Goal: Task Accomplishment & Management: Manage account settings

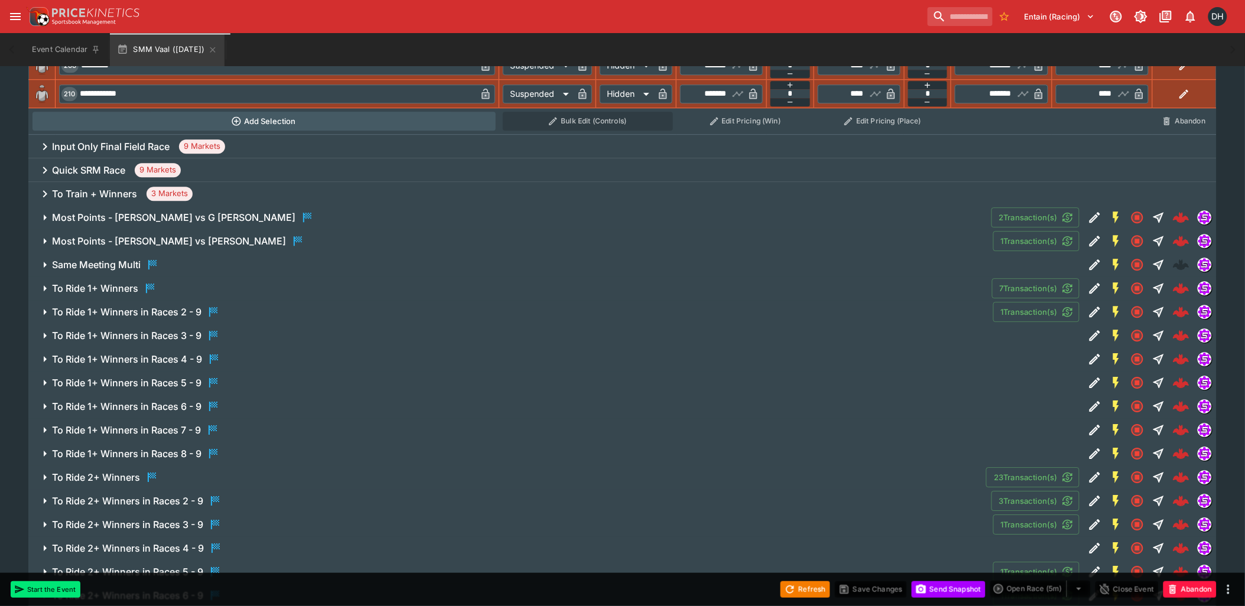
scroll to position [1050, 0]
click at [172, 286] on span "To Ride 1+ Winners" at bounding box center [517, 289] width 930 height 14
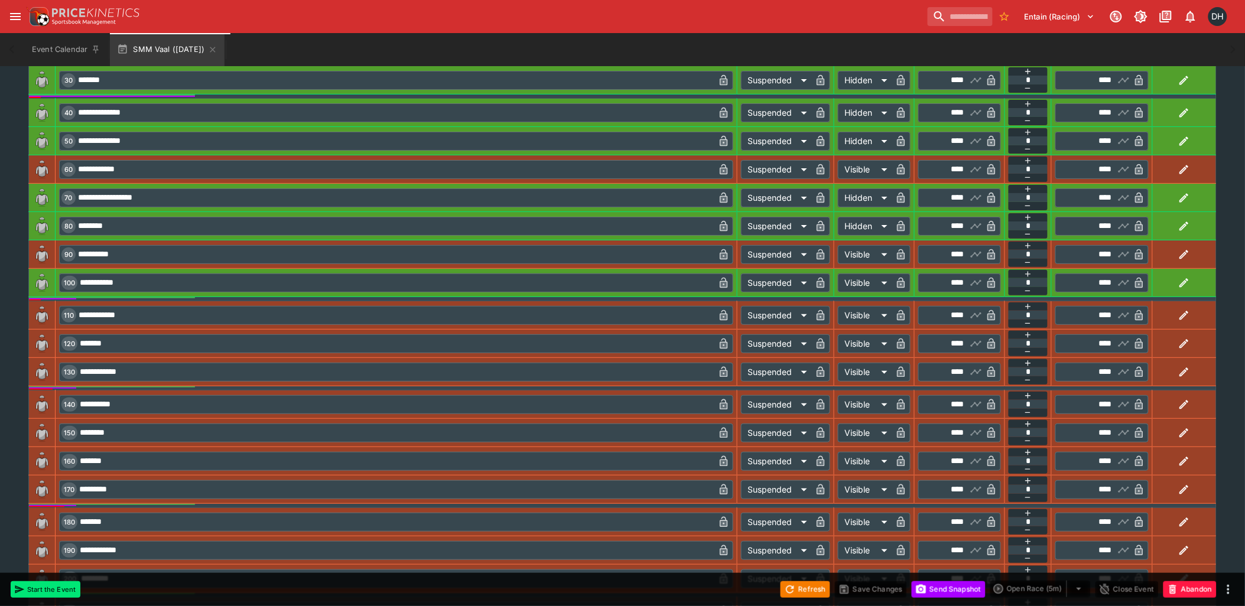
scroll to position [1313, 0]
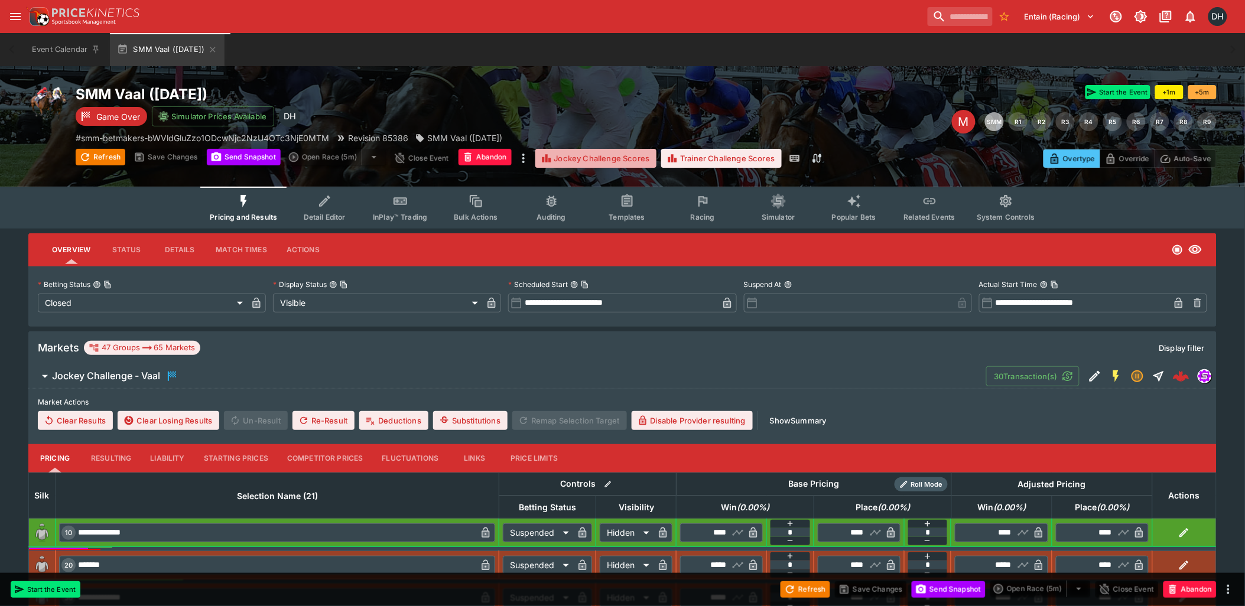
click at [594, 157] on button "Jockey Challenge Scores" at bounding box center [596, 158] width 122 height 19
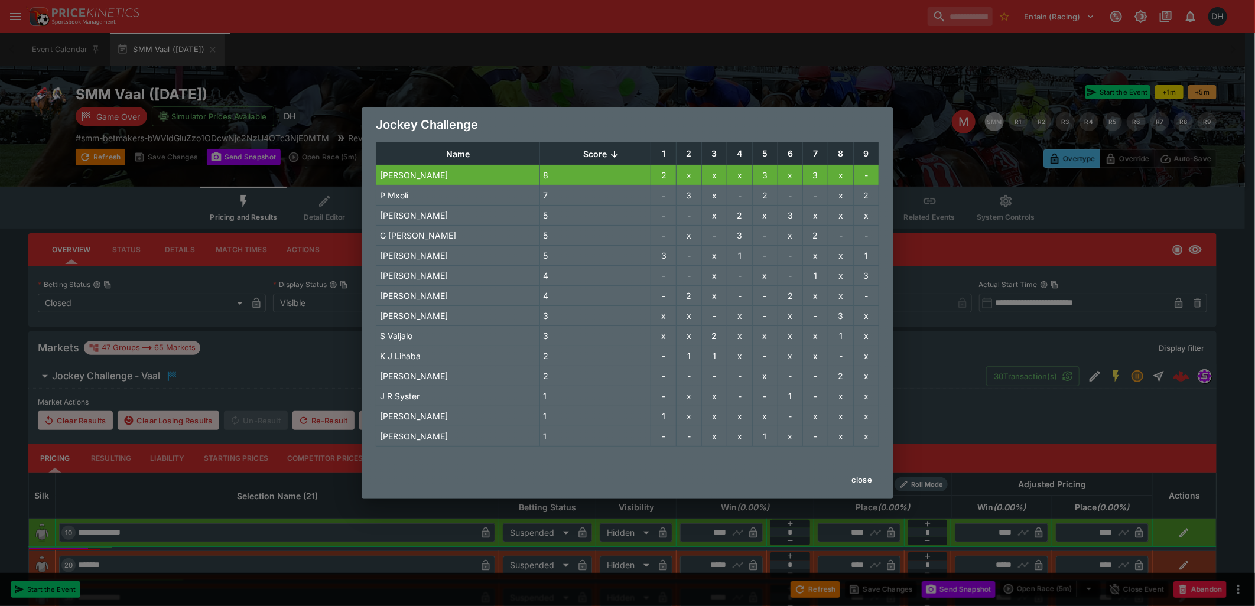
click at [867, 481] on button "close" at bounding box center [861, 479] width 35 height 19
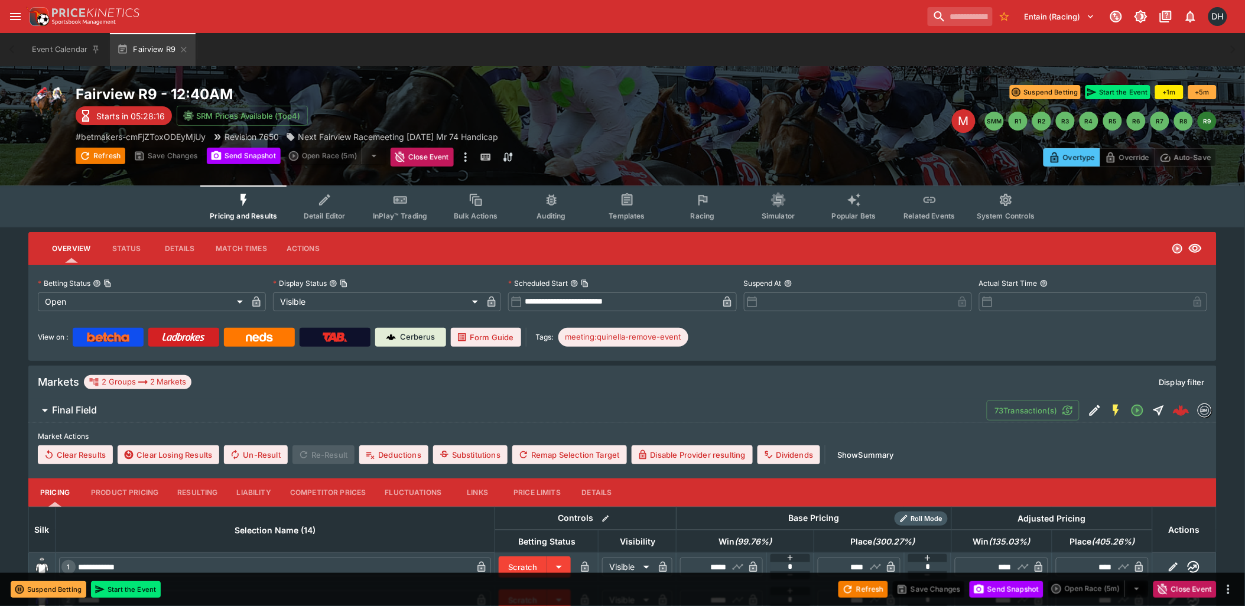
click at [700, 203] on icon "Event type filters" at bounding box center [702, 200] width 15 height 15
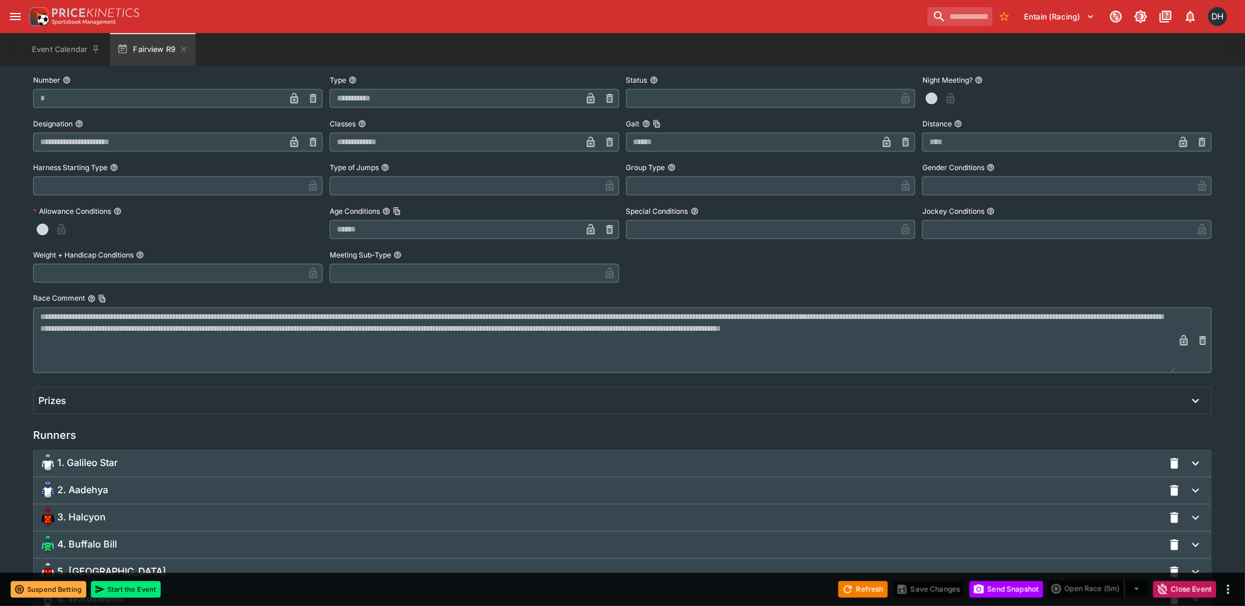
scroll to position [832, 0]
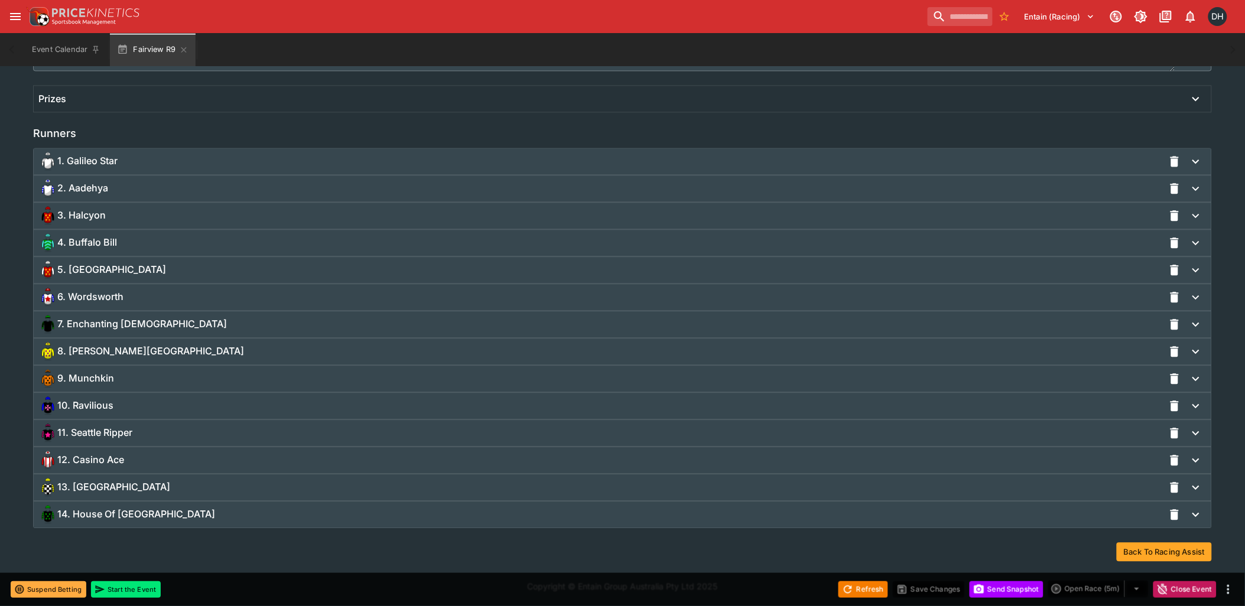
click at [117, 512] on span "14. House Of [GEOGRAPHIC_DATA]" at bounding box center [136, 514] width 158 height 12
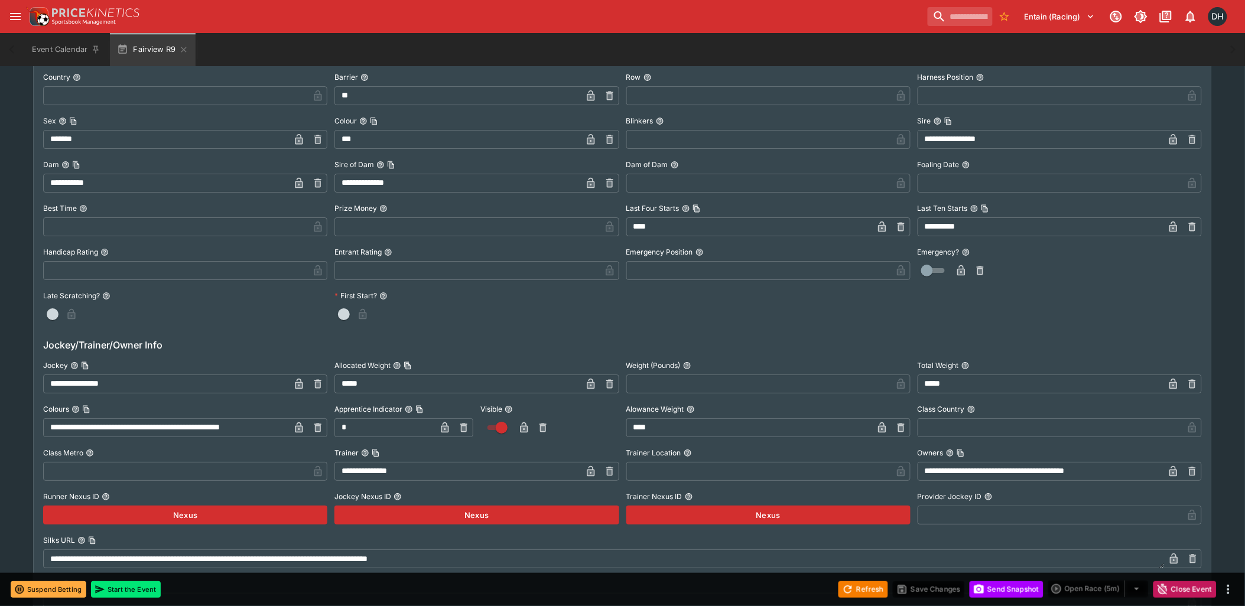
scroll to position [1357, 0]
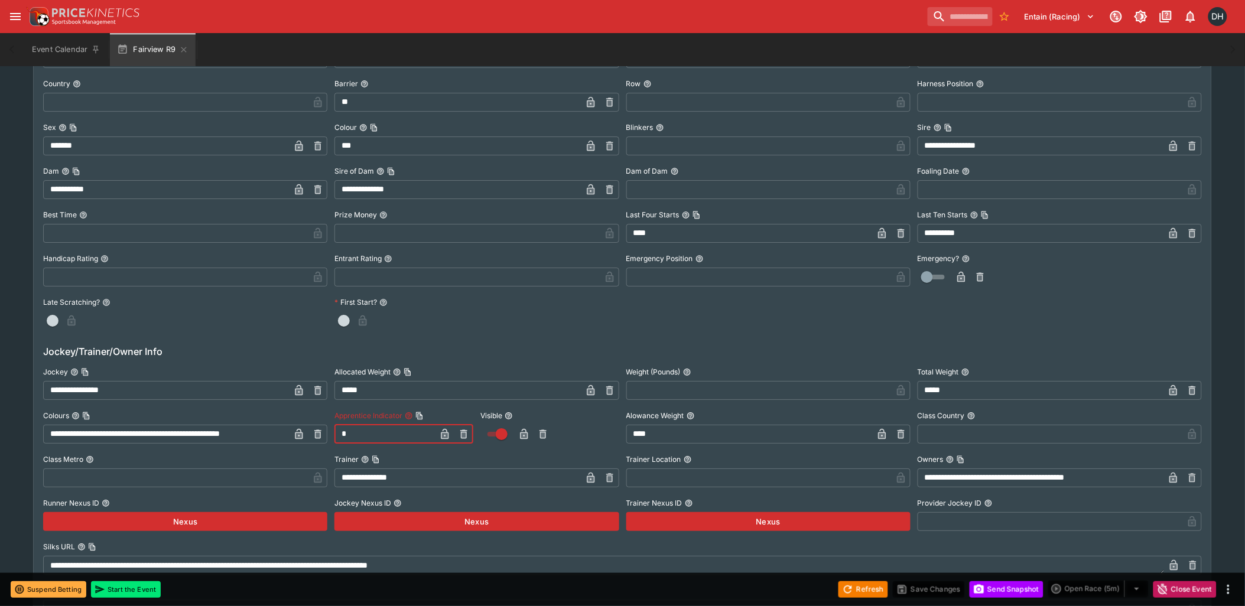
drag, startPoint x: 371, startPoint y: 428, endPoint x: 314, endPoint y: 427, distance: 57.3
click at [314, 427] on div "**********" at bounding box center [622, 556] width 1159 height 386
type input "*"
click at [443, 435] on icon "button" at bounding box center [445, 435] width 6 height 5
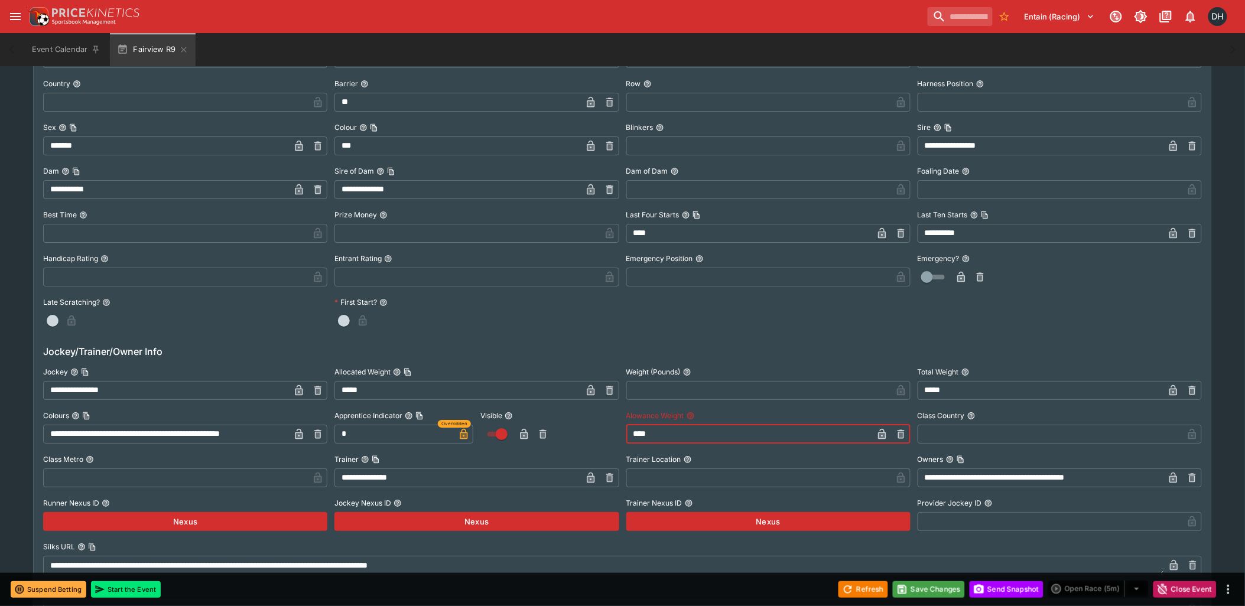
drag, startPoint x: 676, startPoint y: 438, endPoint x: 597, endPoint y: 431, distance: 80.0
click at [597, 431] on div "**********" at bounding box center [622, 556] width 1159 height 386
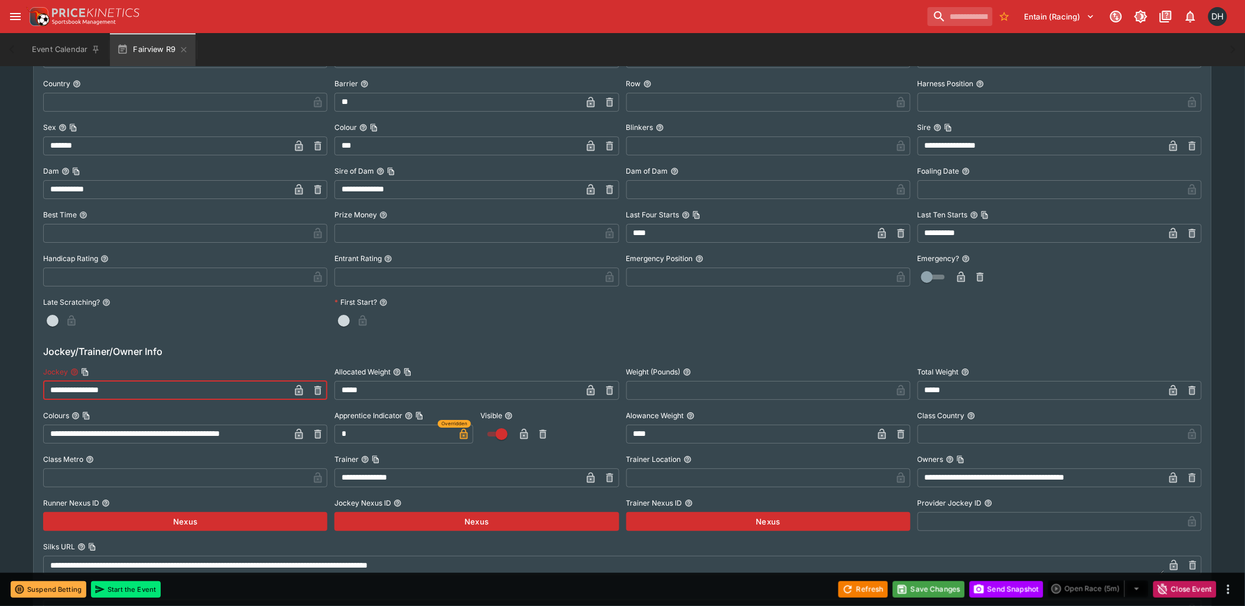
drag, startPoint x: 132, startPoint y: 391, endPoint x: 35, endPoint y: 383, distance: 96.7
click at [35, 383] on div "**********" at bounding box center [622, 543] width 1177 height 1082
type input "*******"
click at [300, 389] on icon "button" at bounding box center [299, 390] width 8 height 11
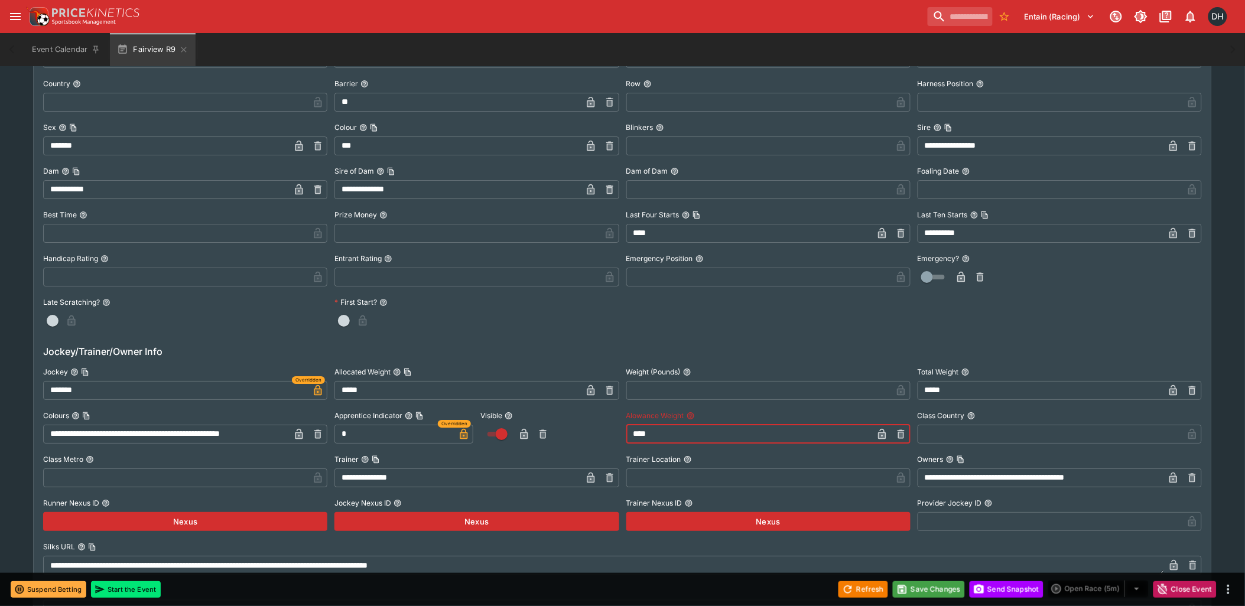
drag, startPoint x: 681, startPoint y: 435, endPoint x: 607, endPoint y: 429, distance: 74.1
click at [607, 429] on div "**********" at bounding box center [622, 556] width 1159 height 386
type input "****"
click at [883, 433] on icon "button" at bounding box center [882, 435] width 6 height 5
click at [923, 591] on button "Save Changes" at bounding box center [929, 589] width 72 height 17
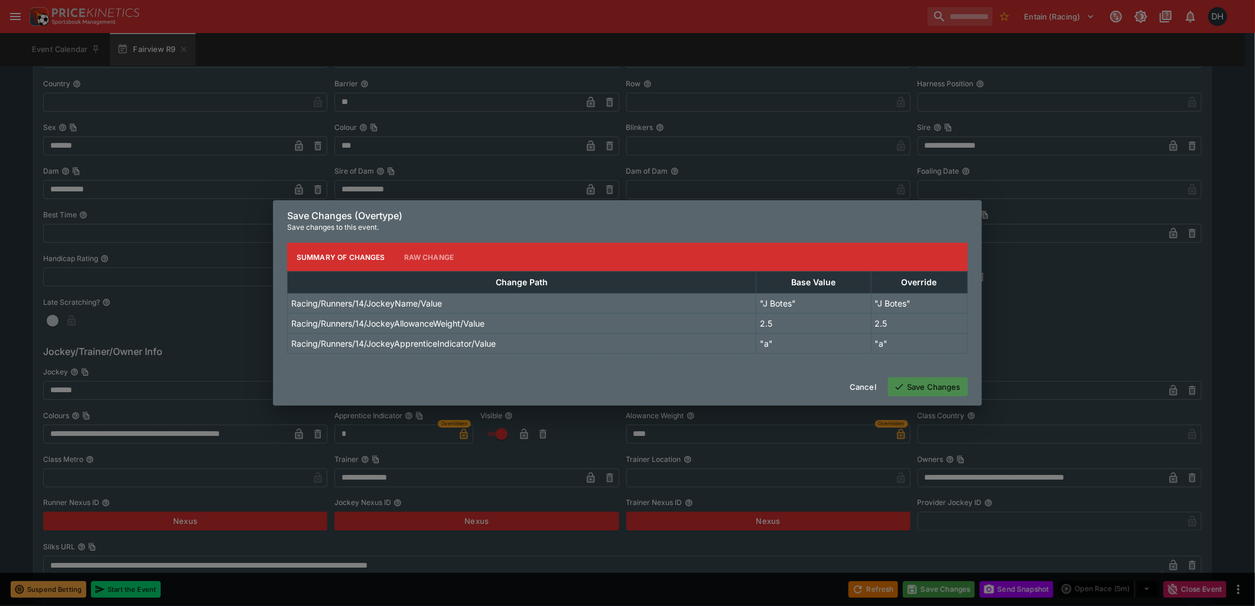
click at [941, 393] on button "Save Changes" at bounding box center [928, 387] width 80 height 19
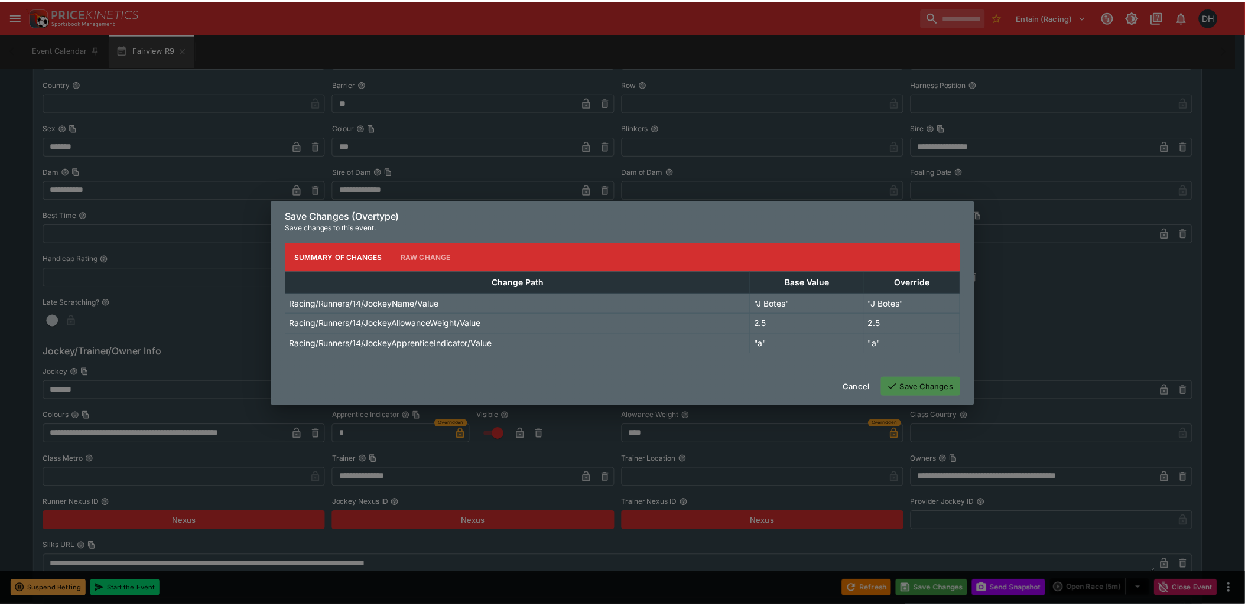
scroll to position [0, 0]
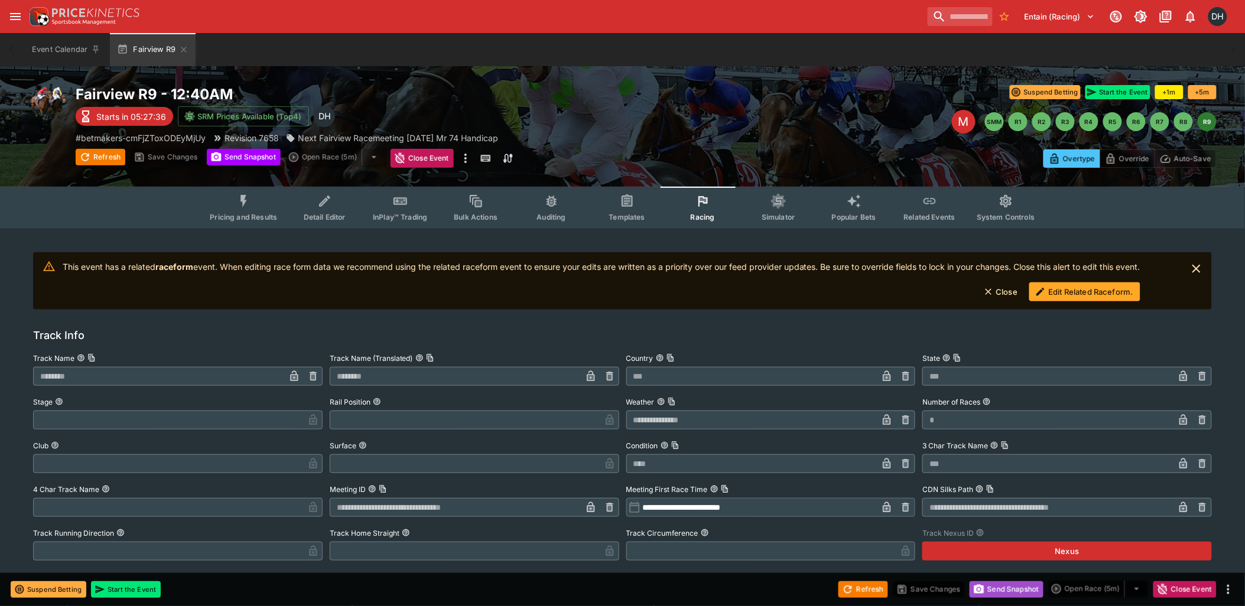
click at [1007, 587] on button "Send Snapshot" at bounding box center [1006, 589] width 74 height 17
click at [1085, 292] on button "Edit Related Raceform." at bounding box center [1084, 291] width 111 height 19
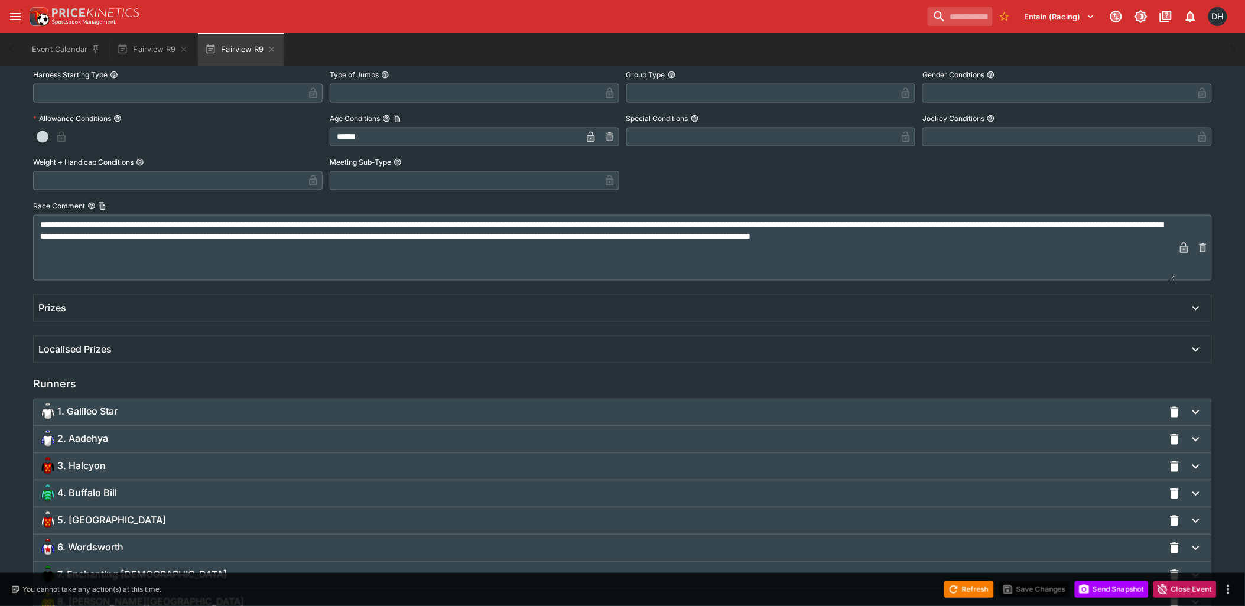
scroll to position [777, 0]
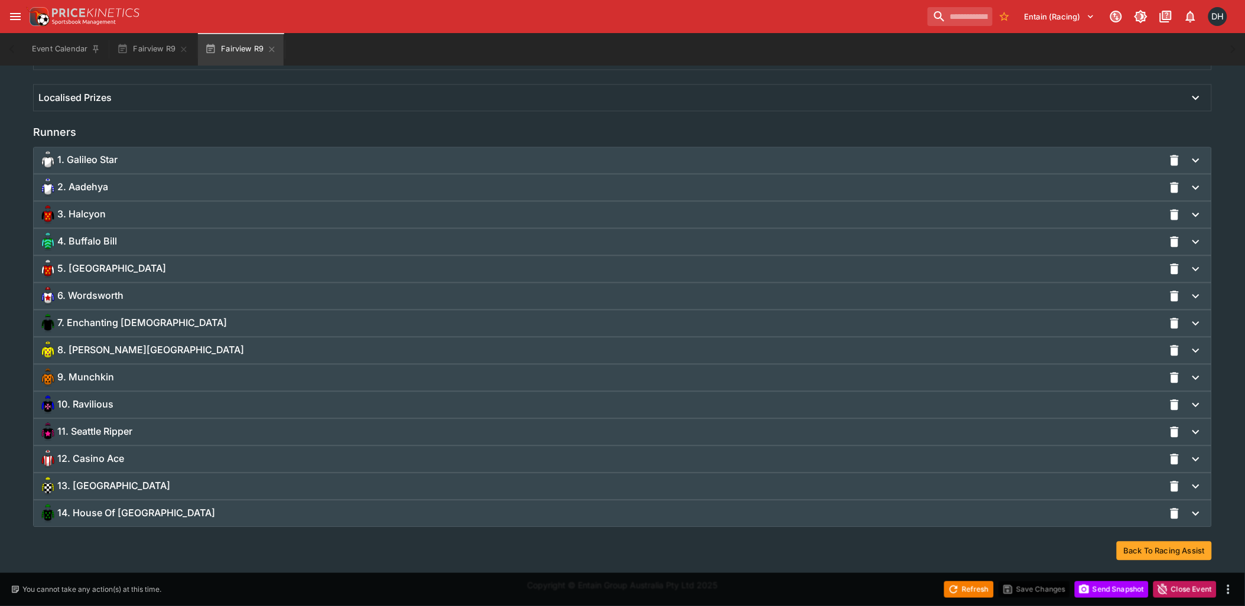
click at [168, 517] on div "14. House Of [GEOGRAPHIC_DATA]" at bounding box center [600, 514] width 1125 height 19
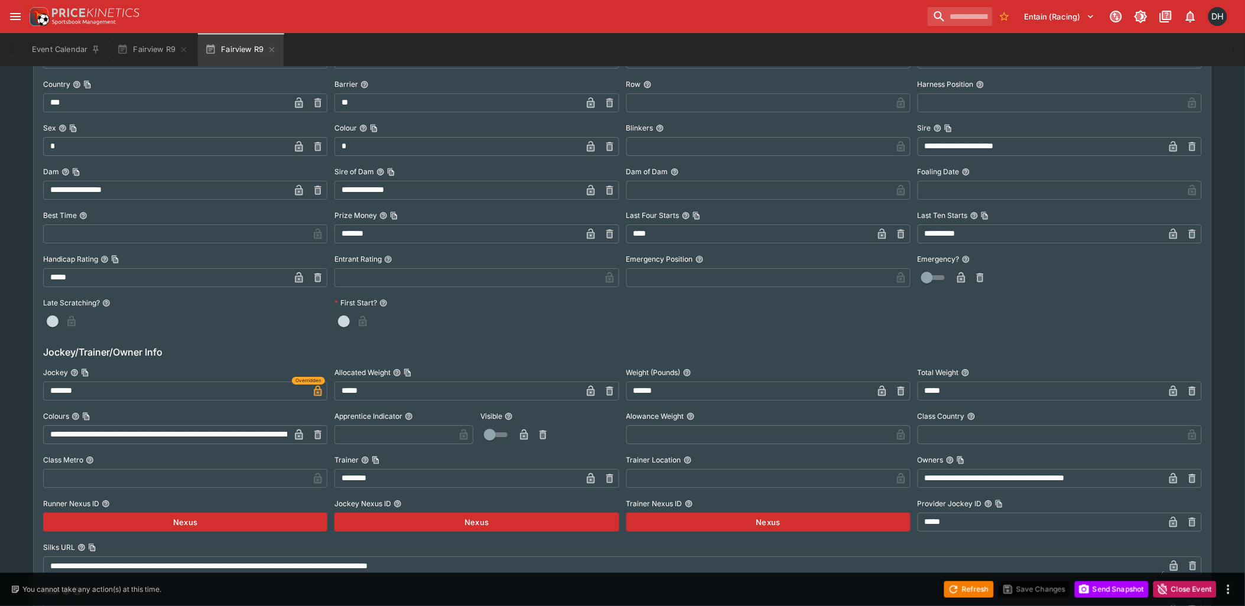
scroll to position [1303, 0]
click at [381, 428] on input "text" at bounding box center [394, 434] width 120 height 19
type input "*"
click at [444, 434] on icon "button" at bounding box center [445, 435] width 6 height 5
click at [520, 435] on icon "button" at bounding box center [524, 434] width 8 height 11
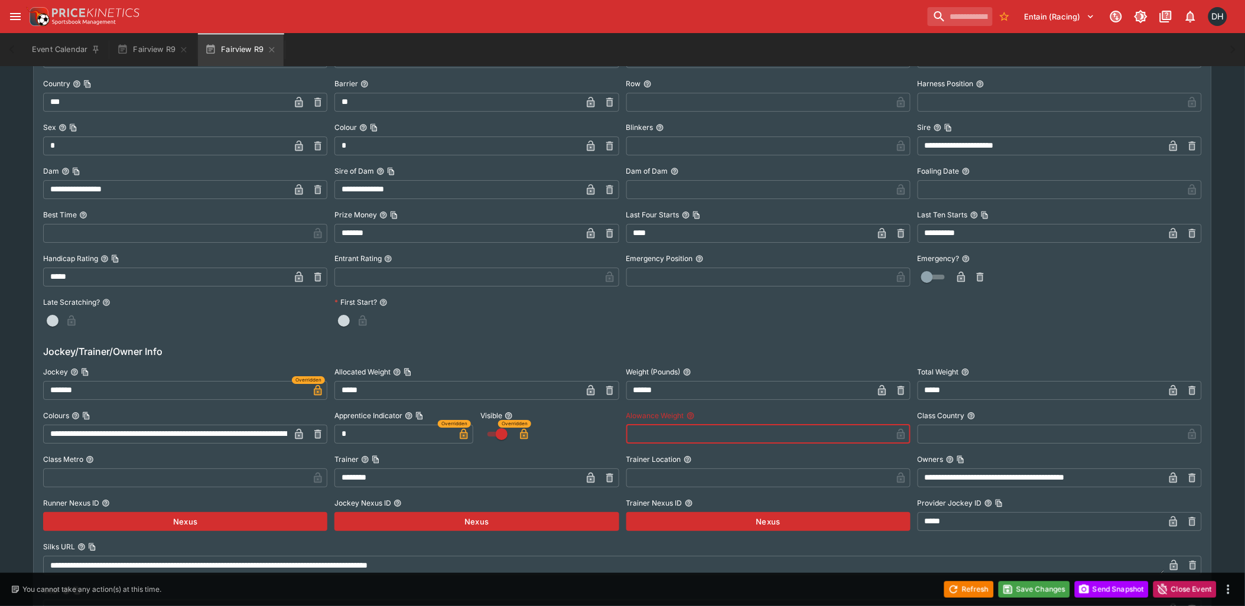
click at [655, 435] on input "text" at bounding box center [758, 434] width 265 height 19
type input "****"
click at [885, 433] on icon "button" at bounding box center [882, 434] width 8 height 11
click at [1027, 587] on button "Save Changes" at bounding box center [1034, 589] width 72 height 17
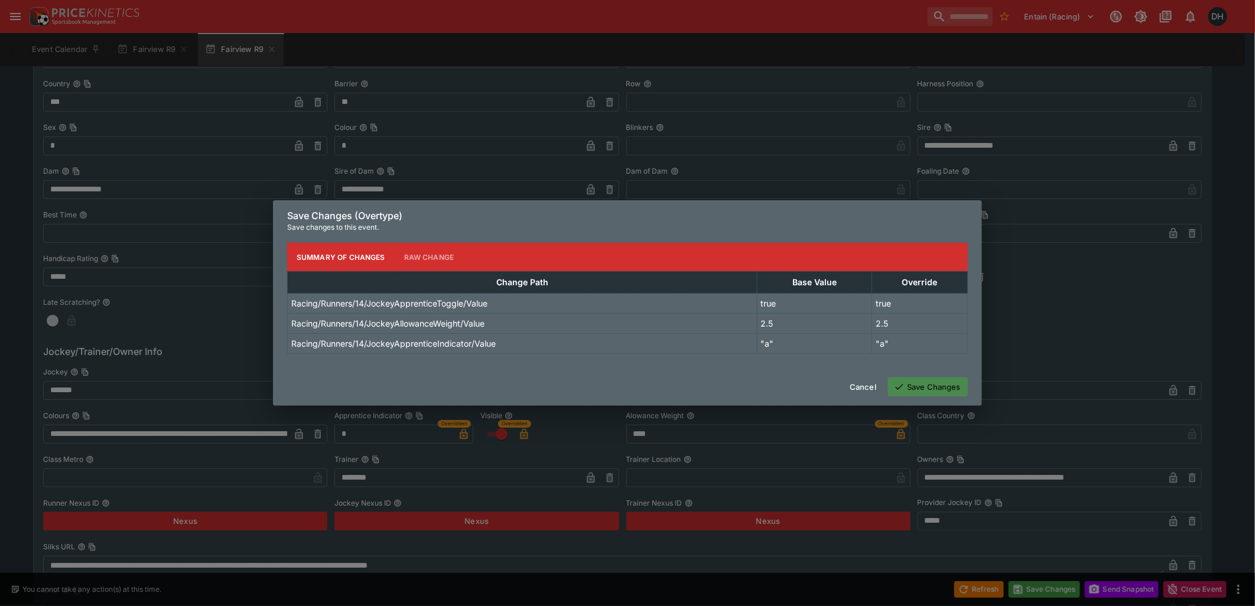
click at [930, 385] on button "Save Changes" at bounding box center [928, 387] width 80 height 19
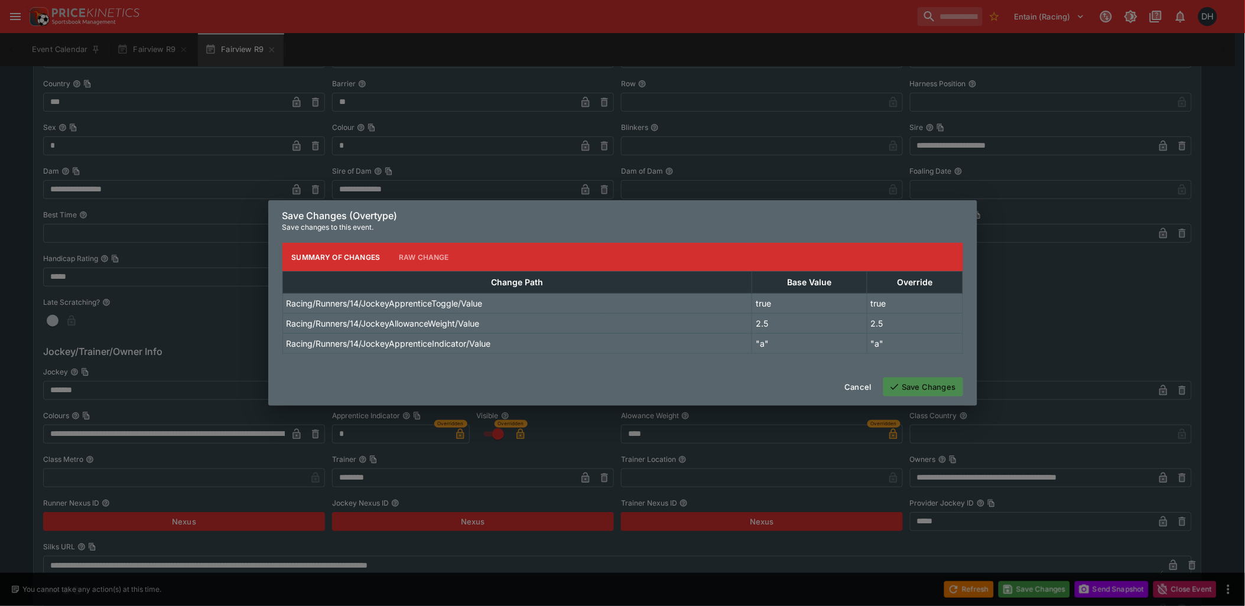
scroll to position [0, 0]
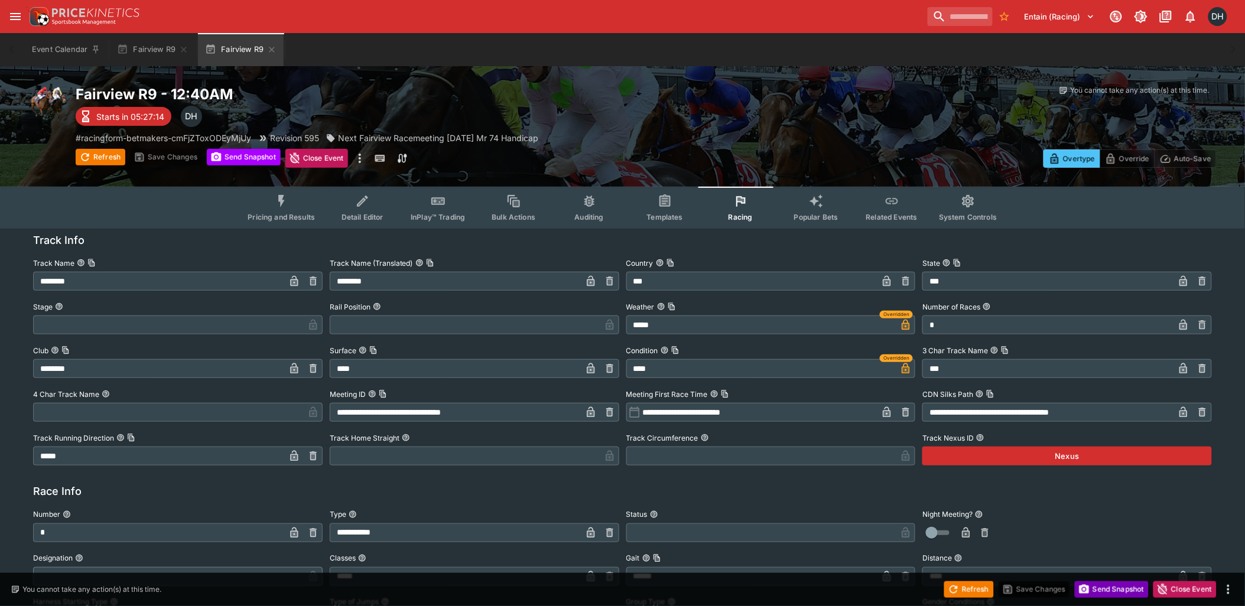
click at [1088, 585] on icon "button" at bounding box center [1084, 590] width 12 height 12
click at [286, 208] on button "Pricing and Results" at bounding box center [281, 208] width 86 height 42
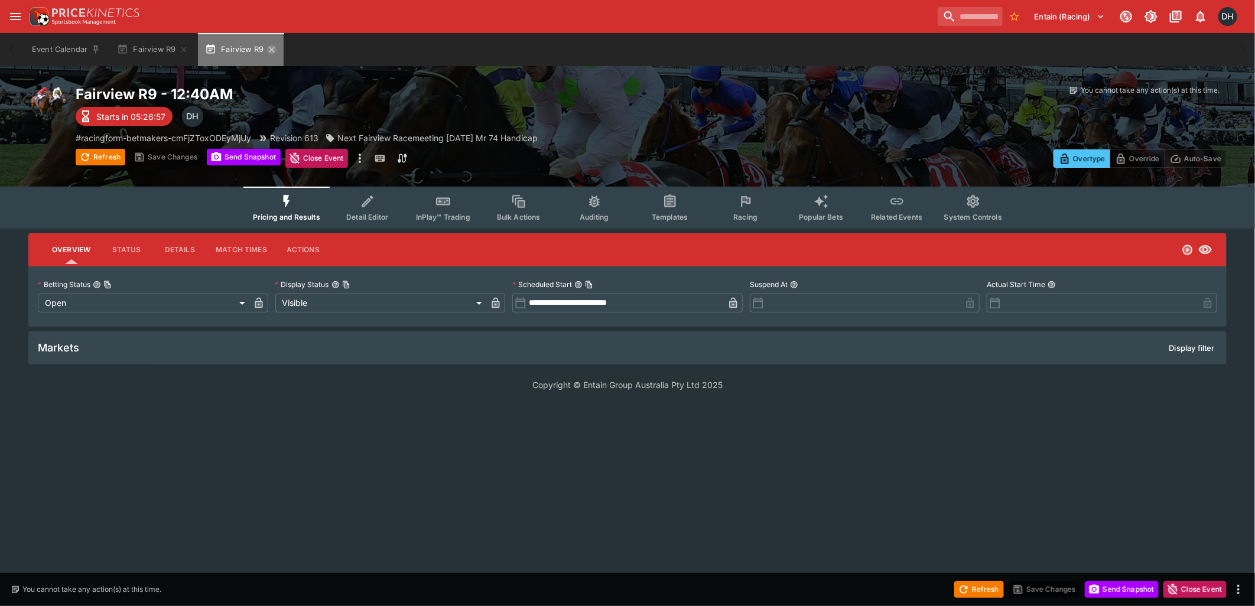
click at [269, 48] on icon "button" at bounding box center [271, 49] width 9 height 9
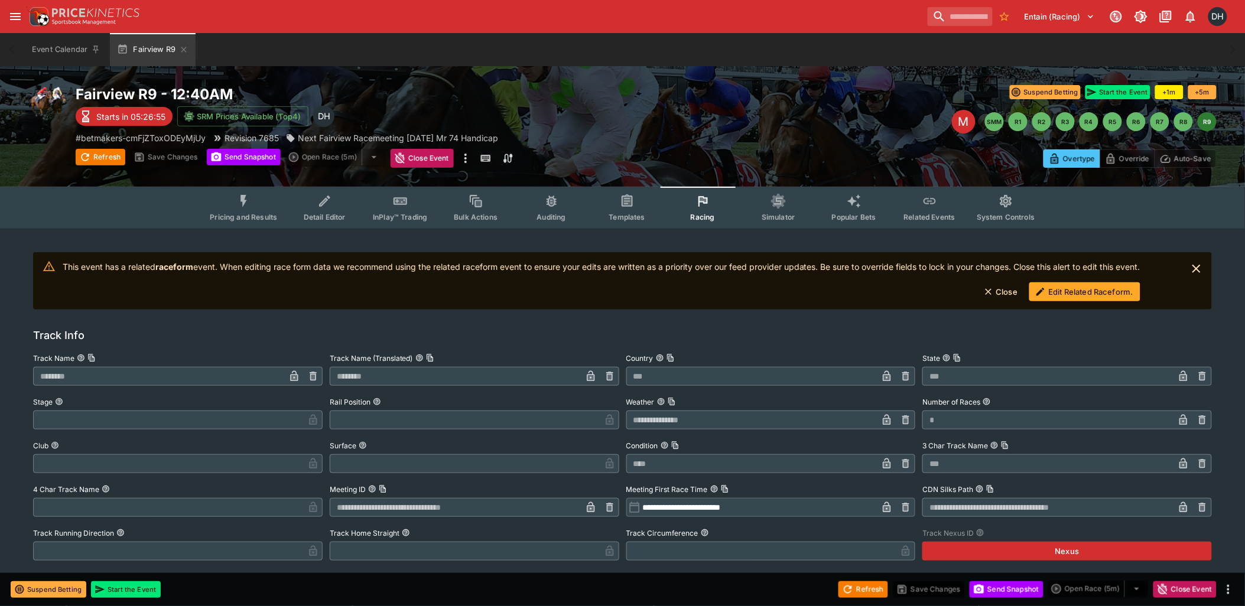
click at [245, 208] on button "Pricing and Results" at bounding box center [243, 208] width 86 height 42
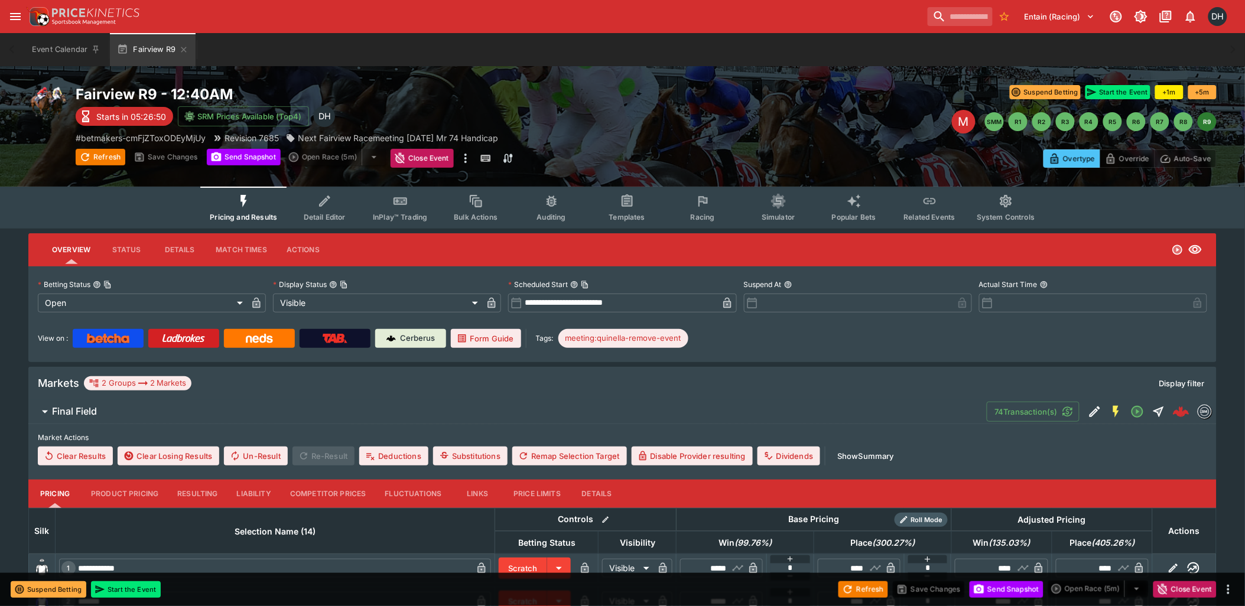
click at [697, 207] on icon "Event type filters" at bounding box center [702, 201] width 15 height 15
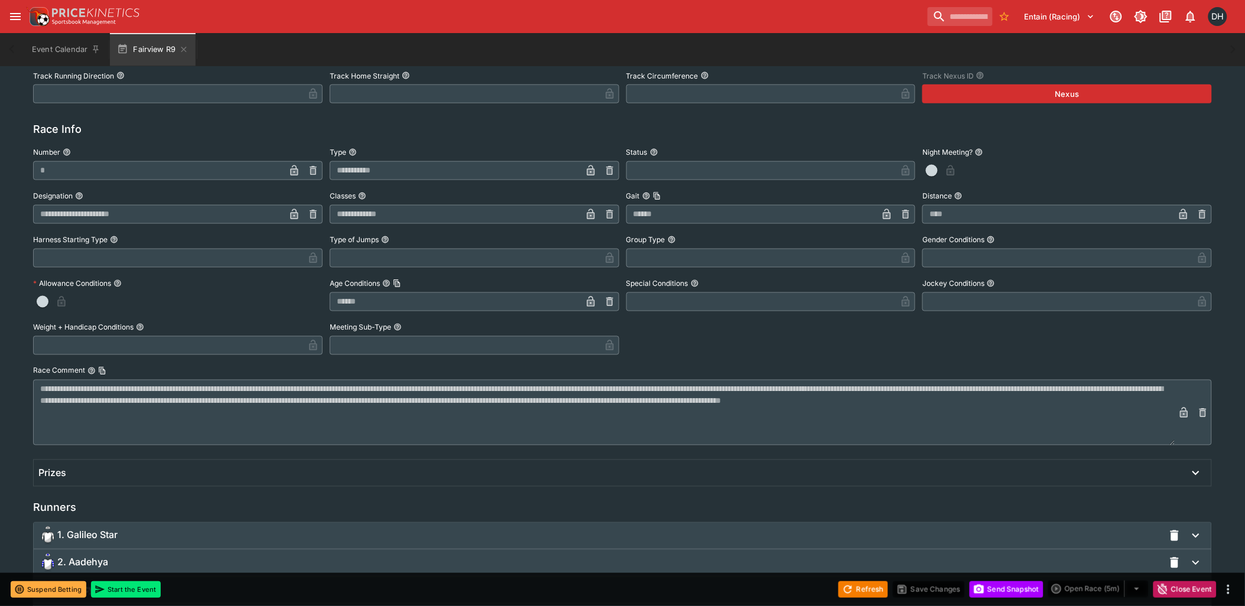
scroll to position [525, 0]
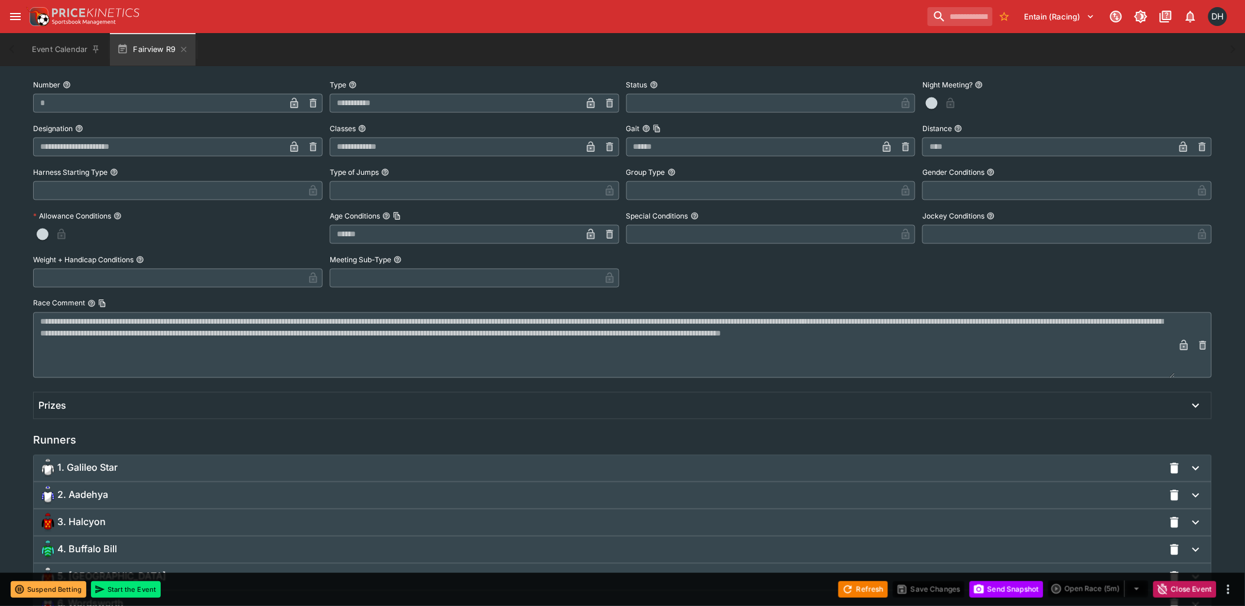
click at [135, 518] on div "3. Halcyon" at bounding box center [600, 522] width 1125 height 19
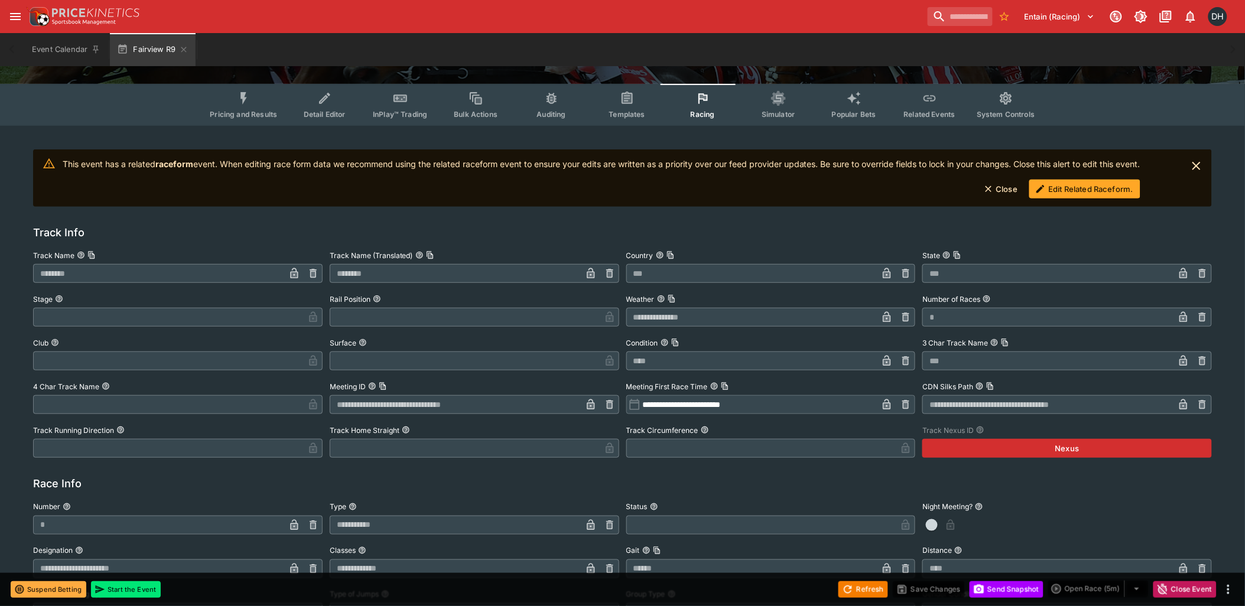
scroll to position [0, 0]
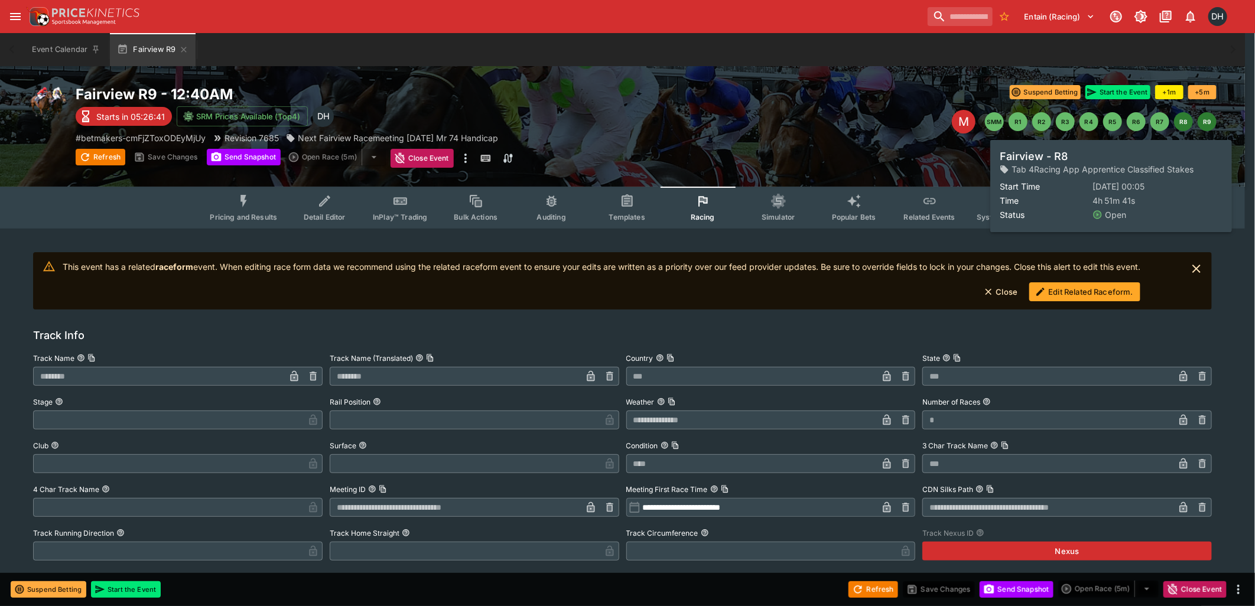
click at [1185, 123] on button "R8" at bounding box center [1183, 121] width 19 height 19
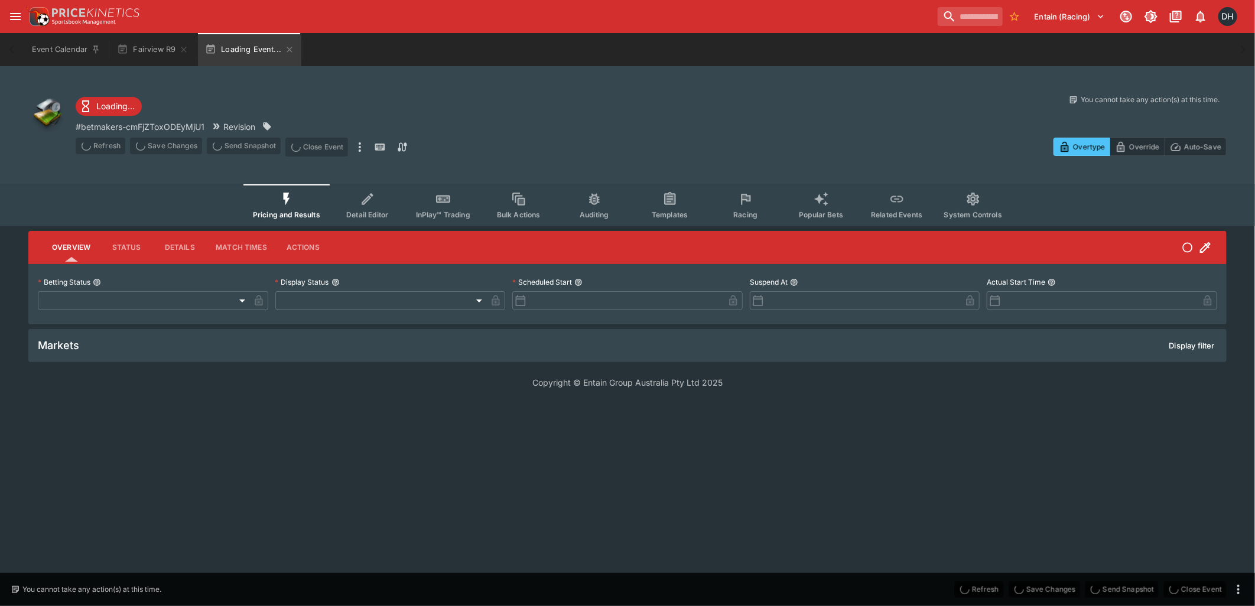
type input "**********"
type input "*******"
type input "**********"
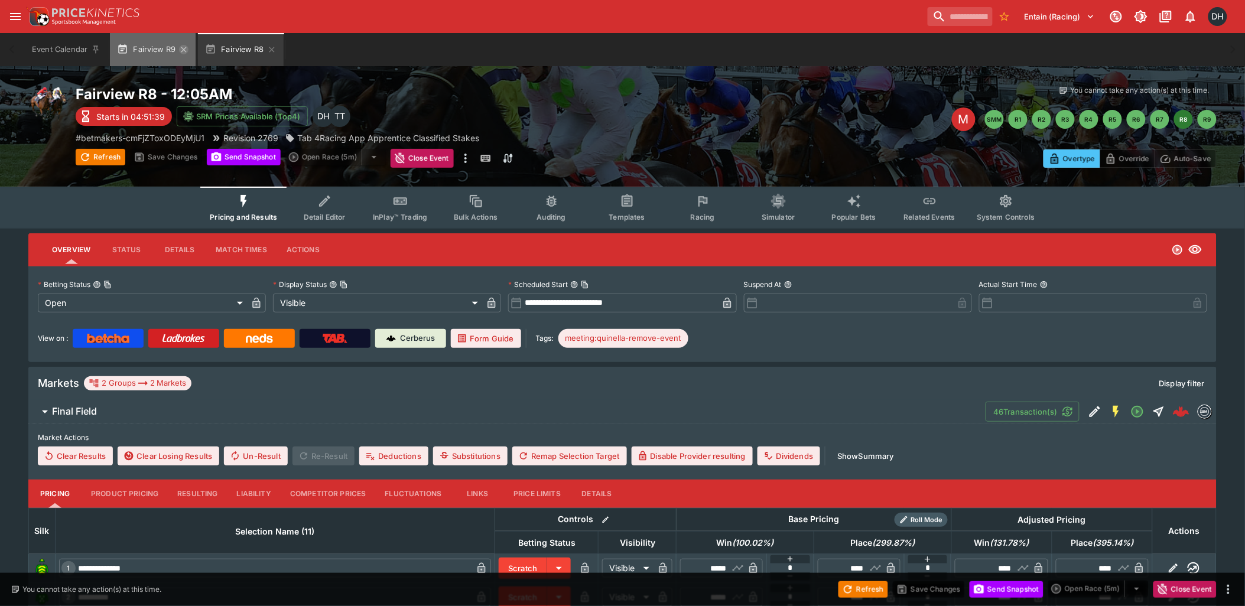
click at [187, 49] on icon "button" at bounding box center [183, 49] width 9 height 9
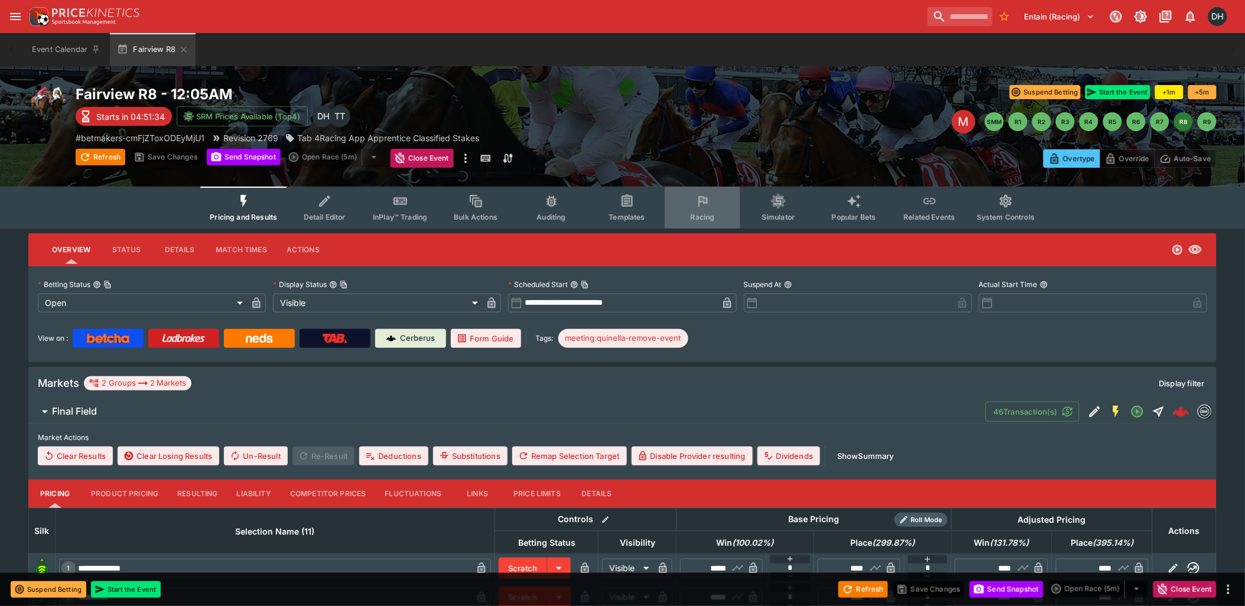
click at [700, 207] on icon "Event type filters" at bounding box center [702, 201] width 15 height 15
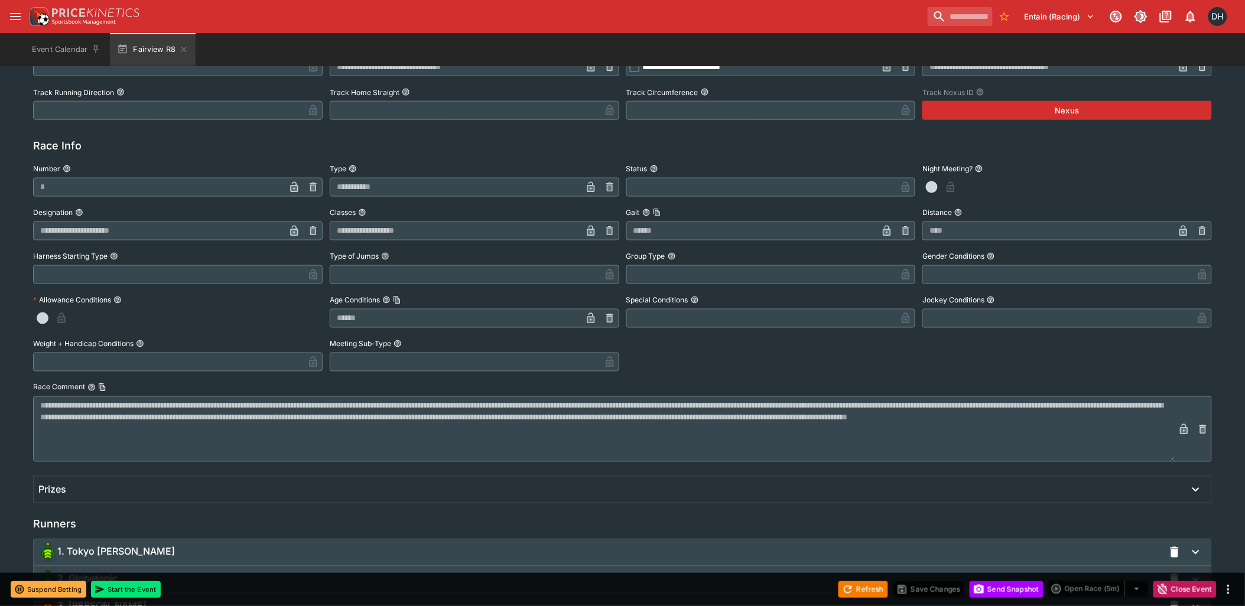
scroll to position [750, 0]
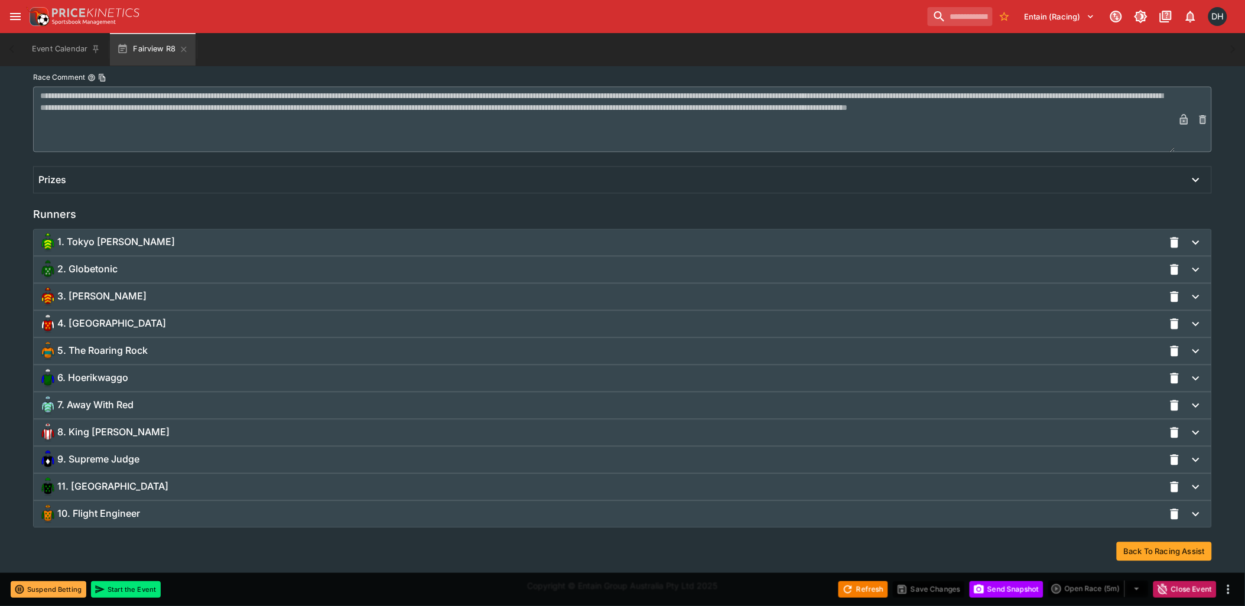
click at [132, 353] on span "5. The Roaring Rock" at bounding box center [102, 351] width 90 height 12
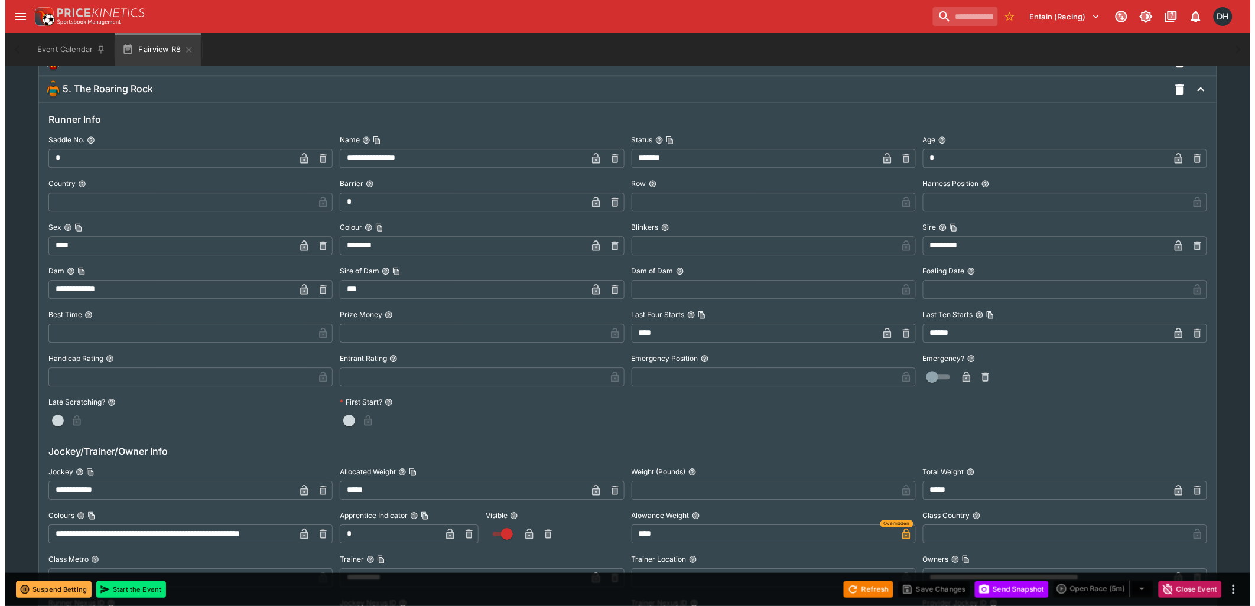
scroll to position [1275, 0]
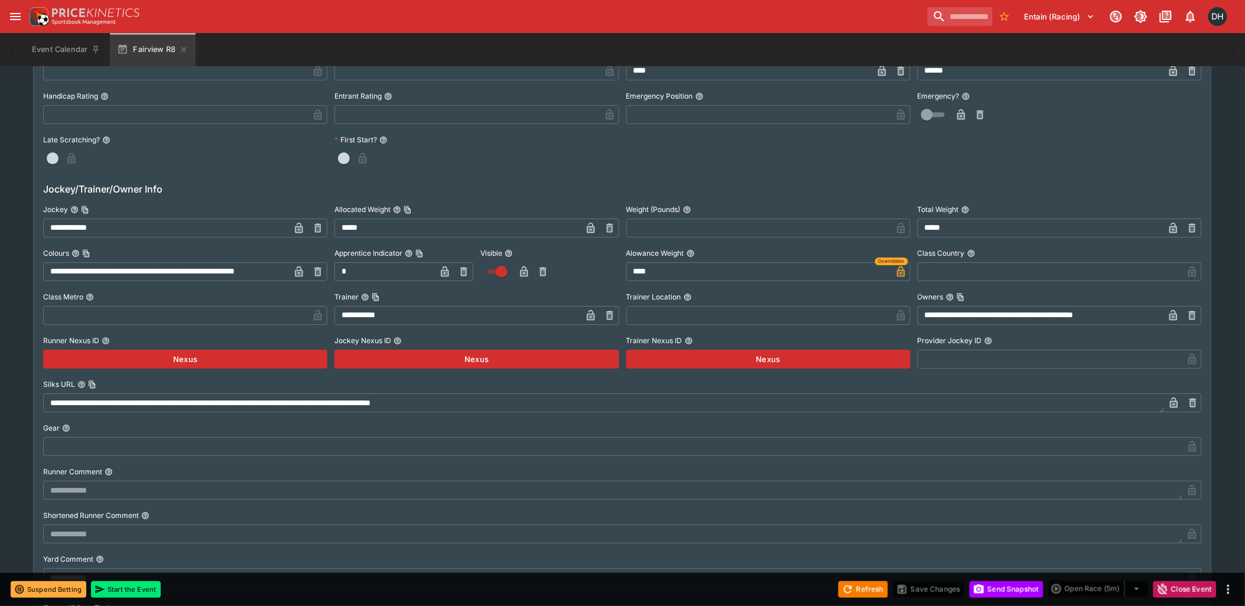
click at [461, 268] on icon "button" at bounding box center [463, 271] width 7 height 9
click at [400, 268] on input "text" at bounding box center [394, 271] width 120 height 19
type input "*"
click at [441, 272] on icon "button" at bounding box center [445, 271] width 8 height 11
click at [922, 587] on button "Save Changes" at bounding box center [929, 589] width 72 height 17
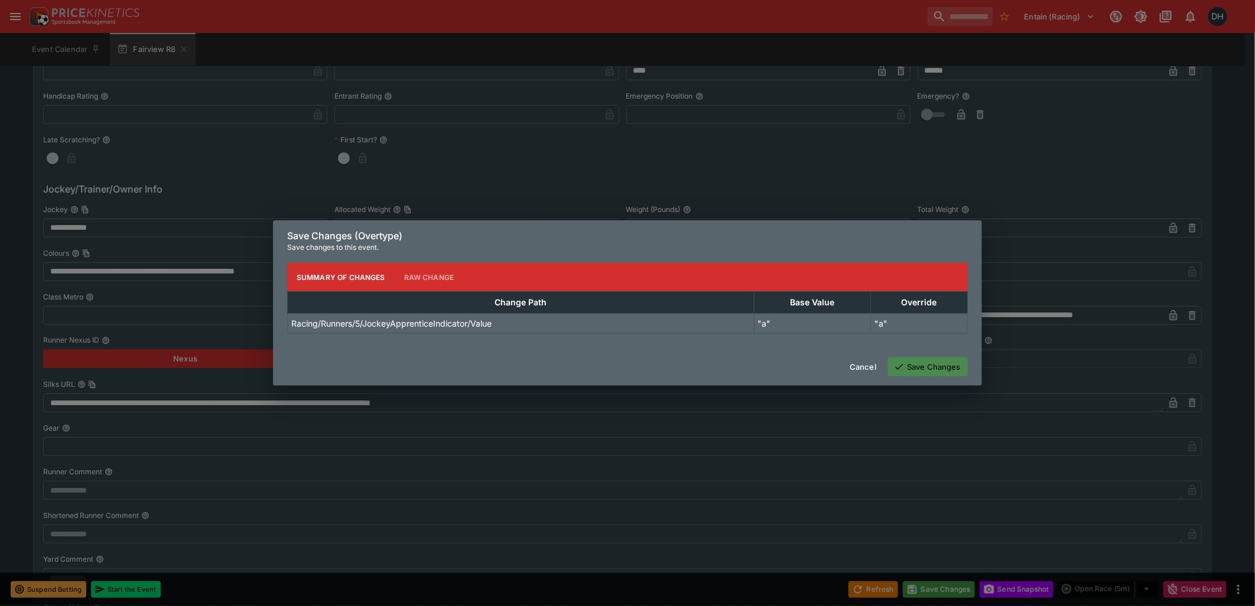
click at [931, 368] on button "Save Changes" at bounding box center [928, 366] width 80 height 19
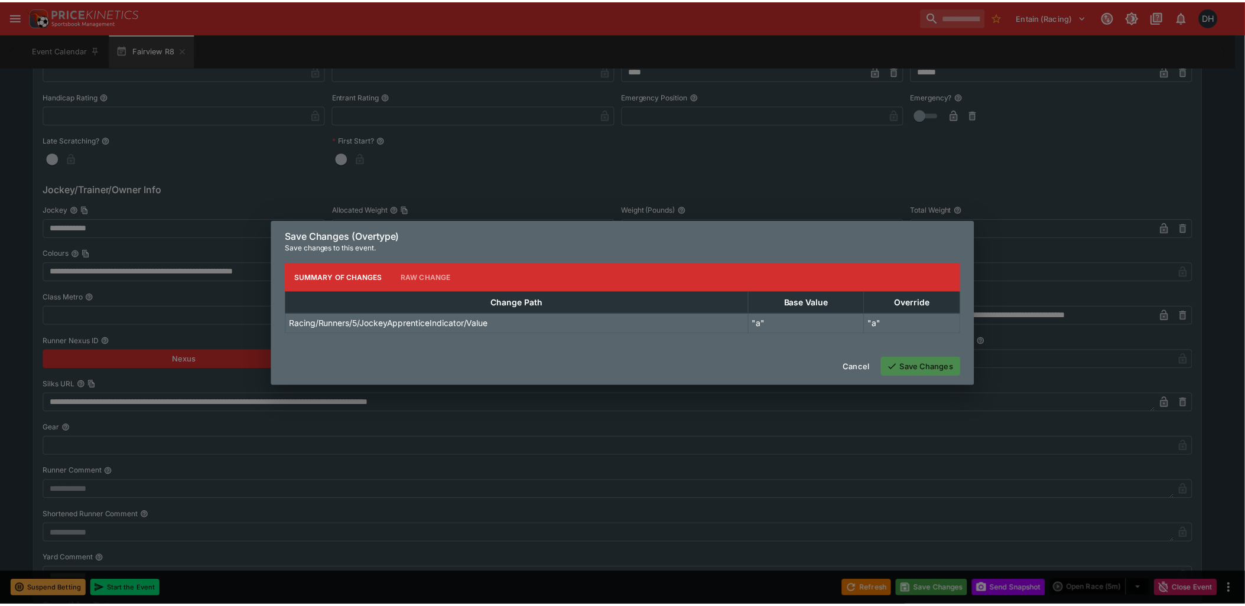
scroll to position [0, 0]
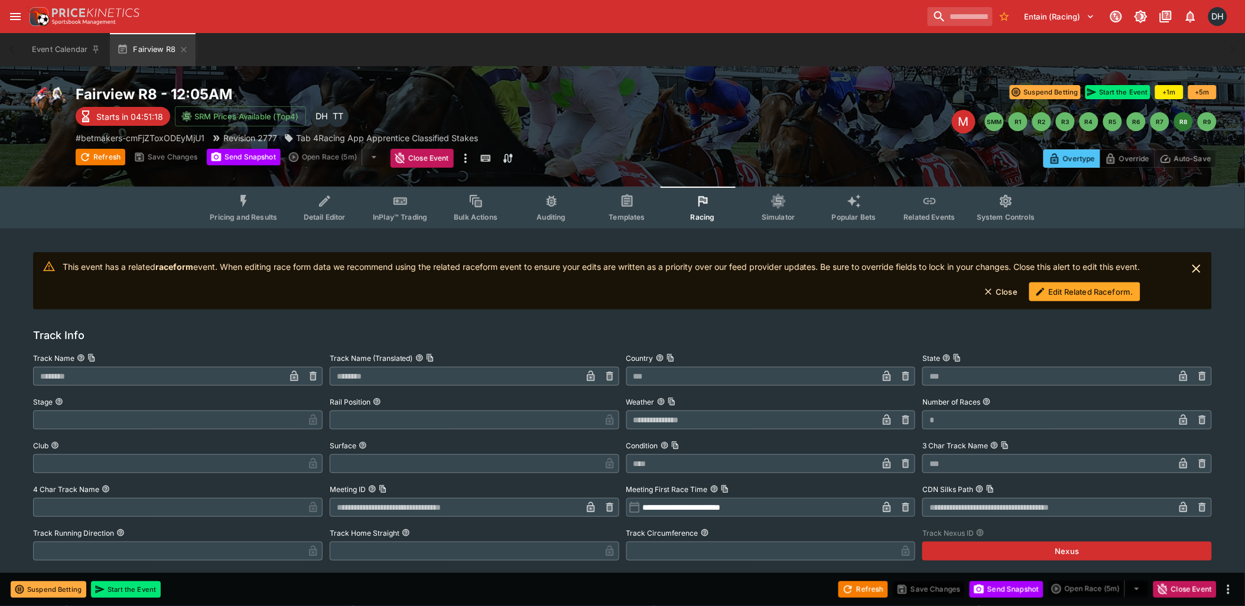
click at [1073, 291] on button "Edit Related Raceform." at bounding box center [1084, 291] width 111 height 19
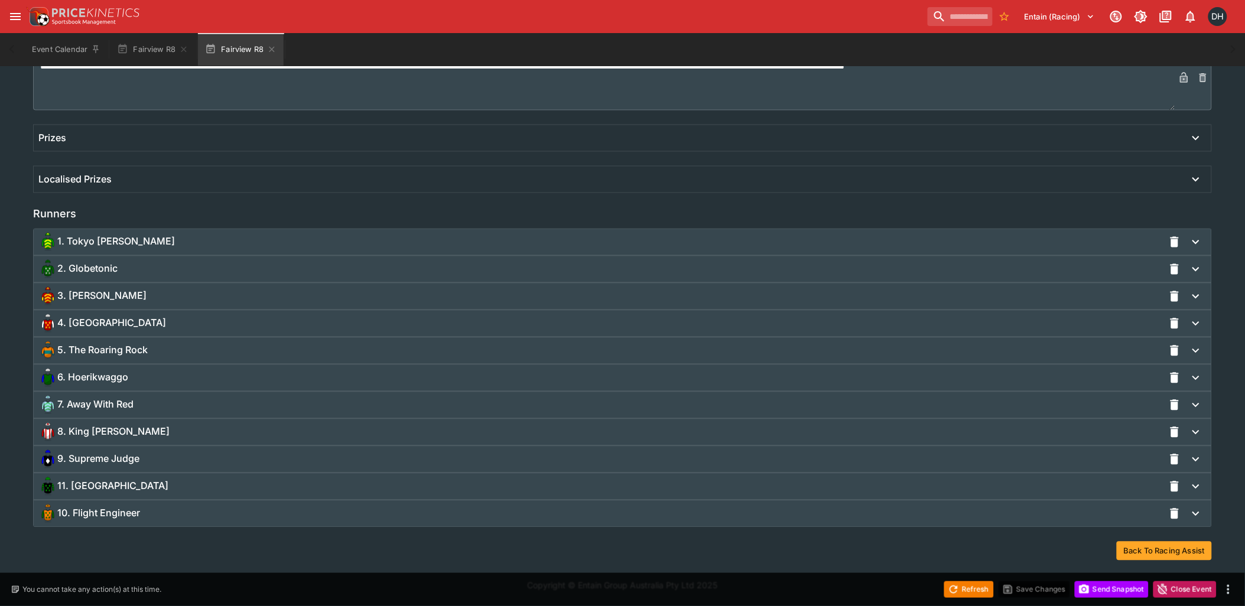
scroll to position [697, 0]
click at [161, 349] on div "5. The Roaring Rock" at bounding box center [600, 350] width 1125 height 19
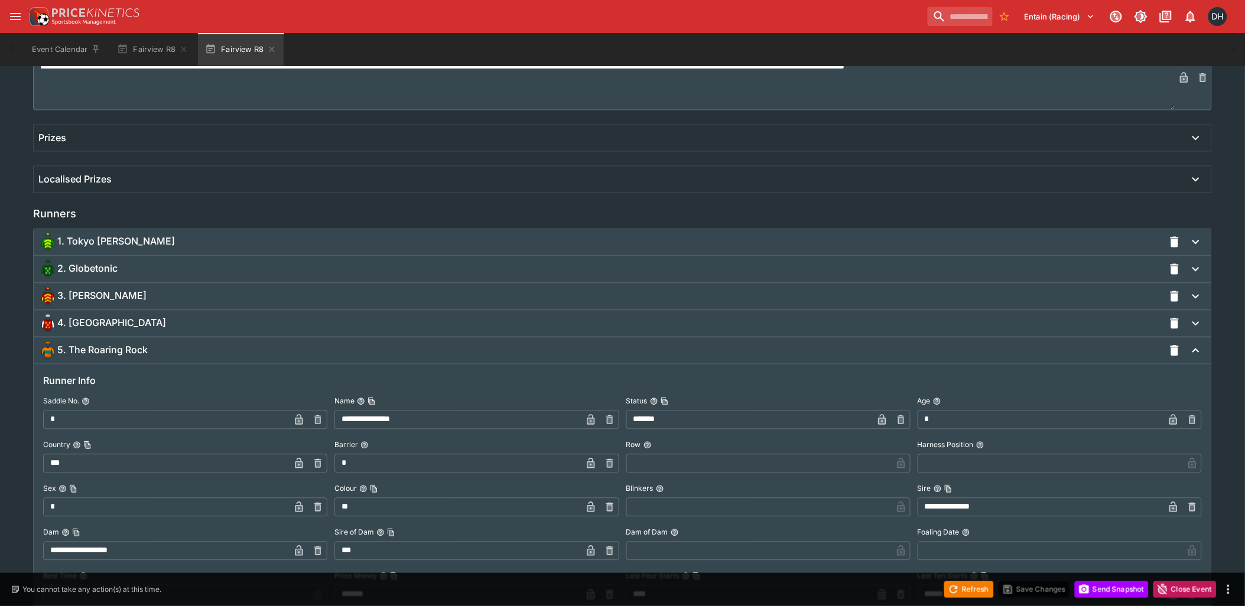
scroll to position [959, 0]
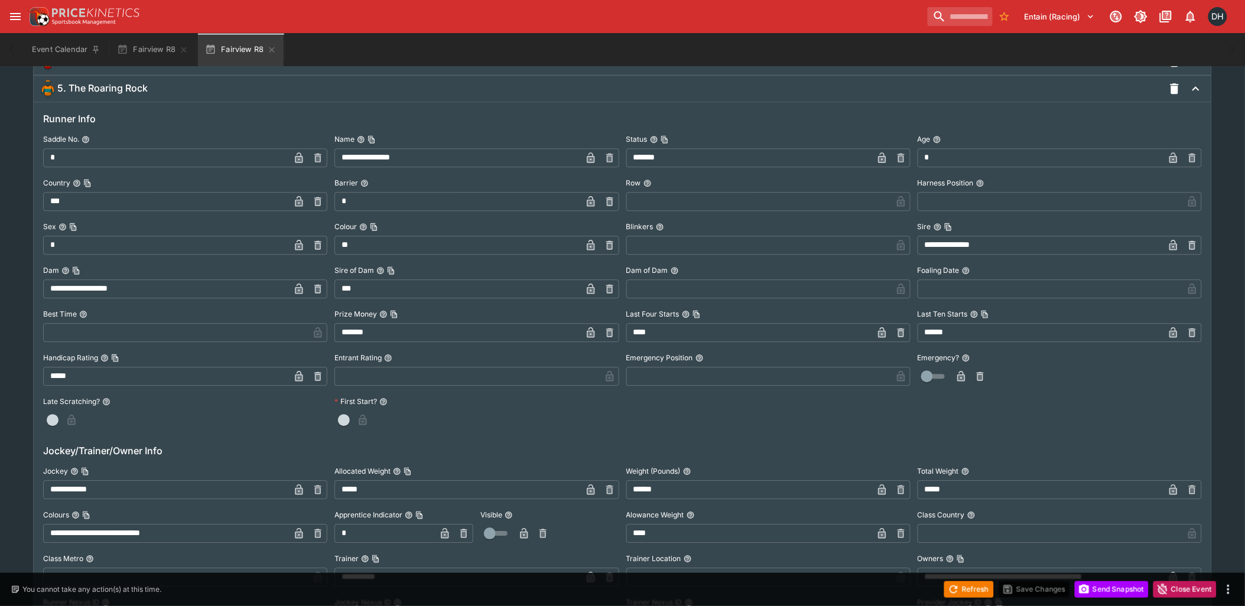
click at [464, 531] on icon "button" at bounding box center [463, 533] width 7 height 9
click at [386, 533] on input "text" at bounding box center [394, 533] width 120 height 19
type input "*"
click at [447, 531] on icon "button" at bounding box center [445, 533] width 8 height 11
click at [881, 534] on icon "button" at bounding box center [882, 534] width 6 height 5
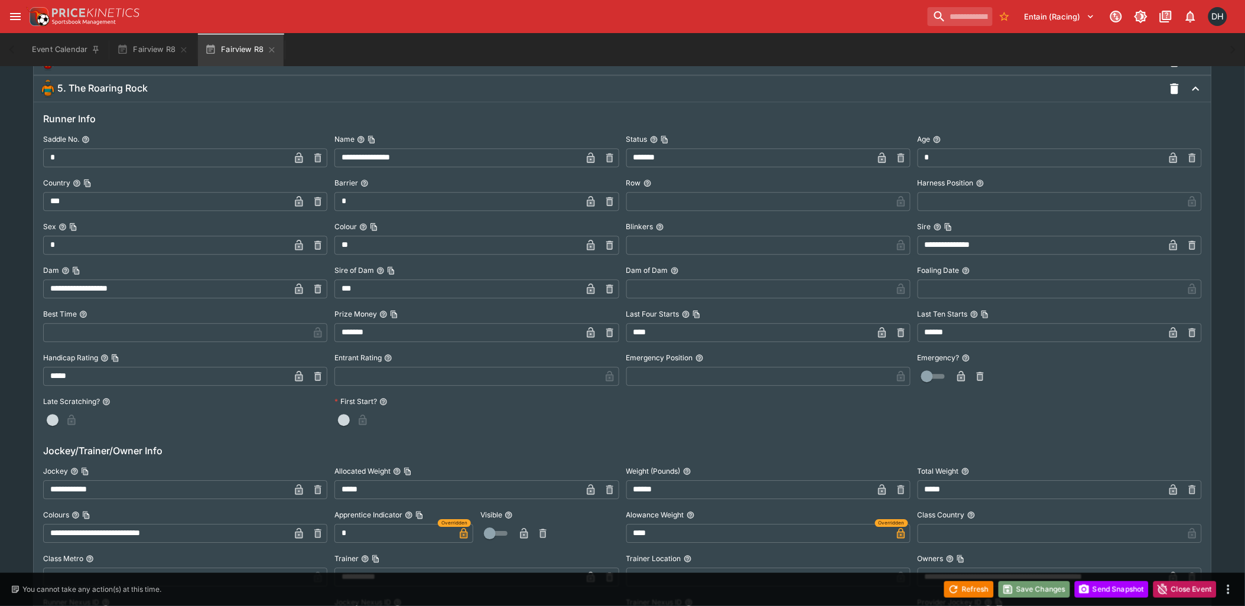
click at [1035, 589] on button "Save Changes" at bounding box center [1034, 589] width 72 height 17
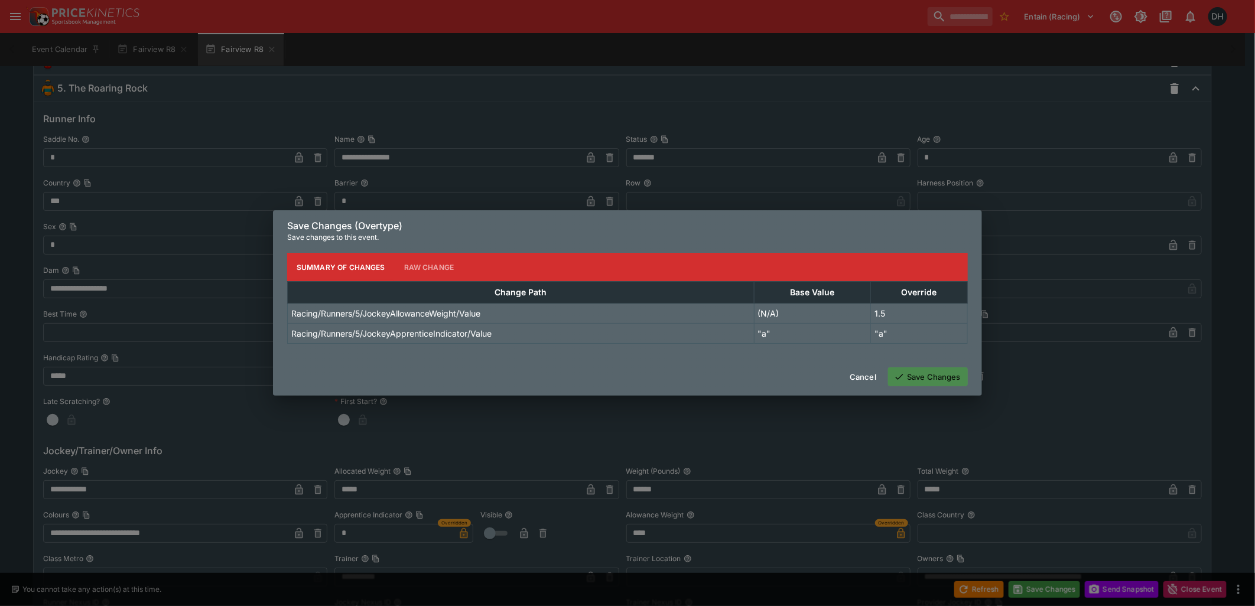
click at [935, 380] on button "Save Changes" at bounding box center [928, 376] width 80 height 19
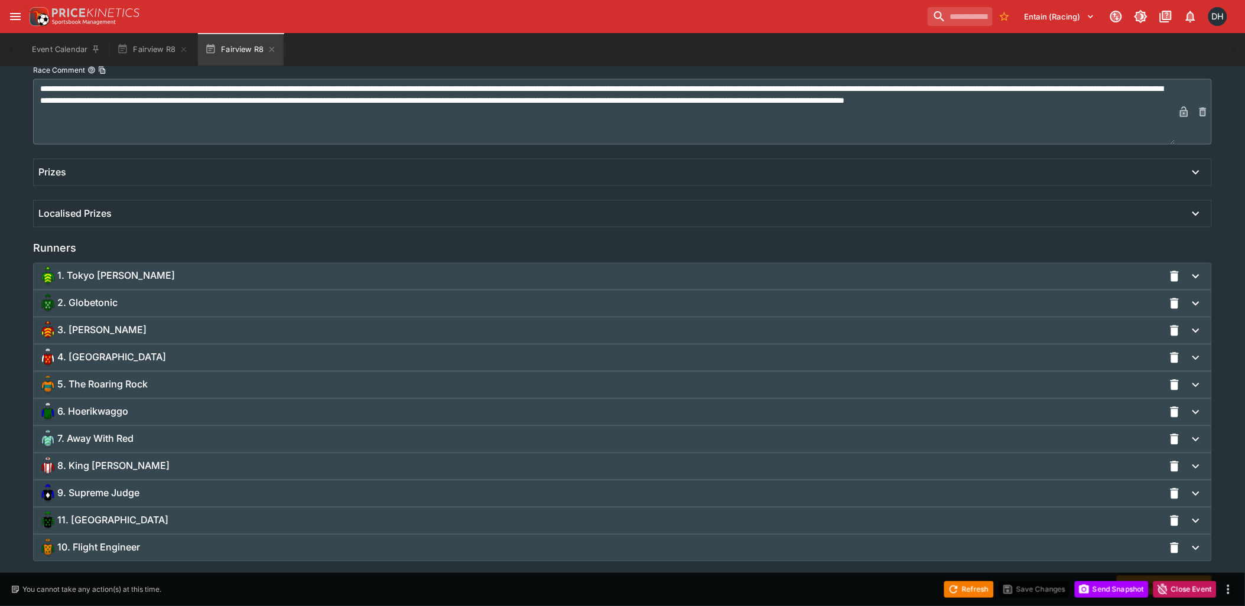
scroll to position [697, 0]
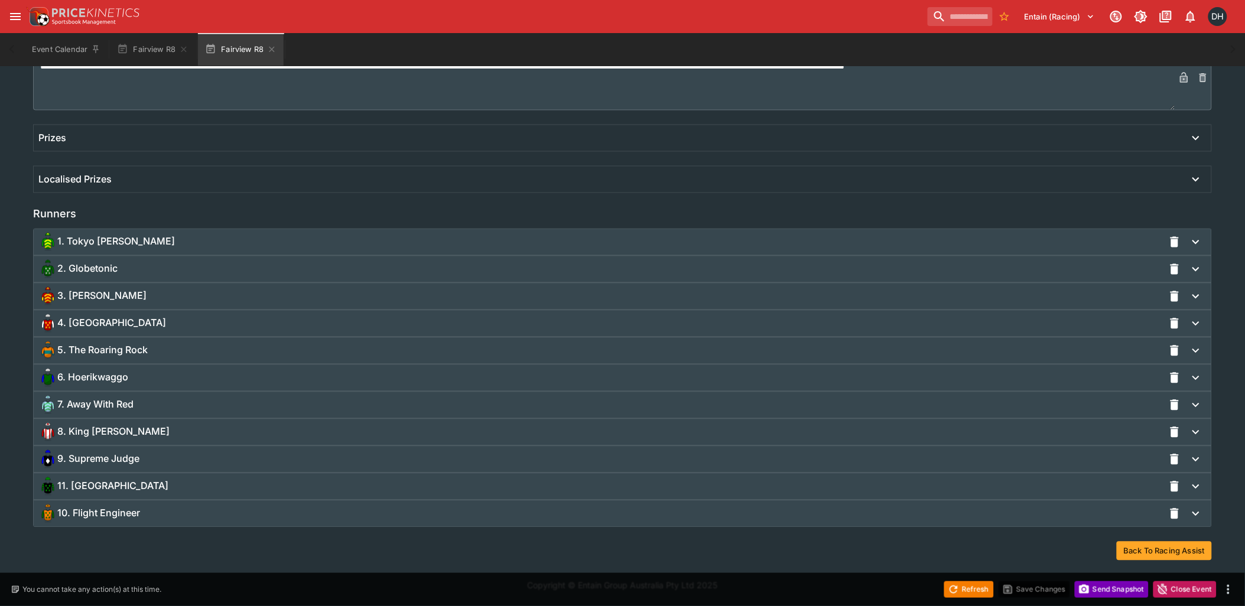
click at [1108, 591] on button "Send Snapshot" at bounding box center [1112, 589] width 74 height 17
click at [146, 345] on span "5. The Roaring Rock" at bounding box center [102, 350] width 90 height 12
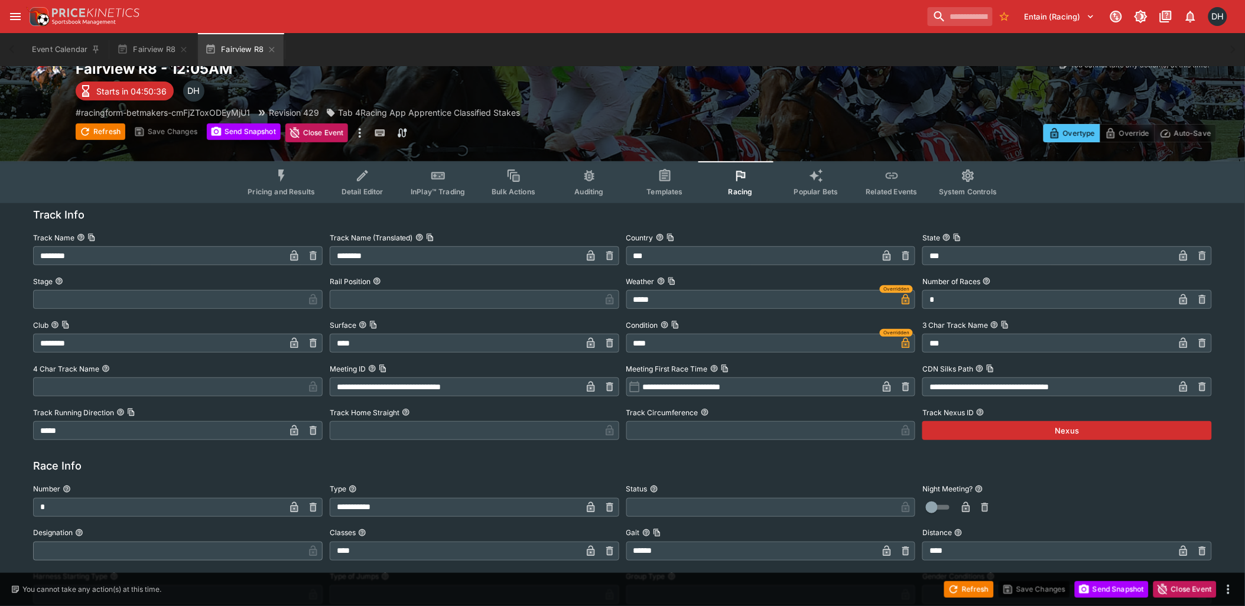
scroll to position [0, 0]
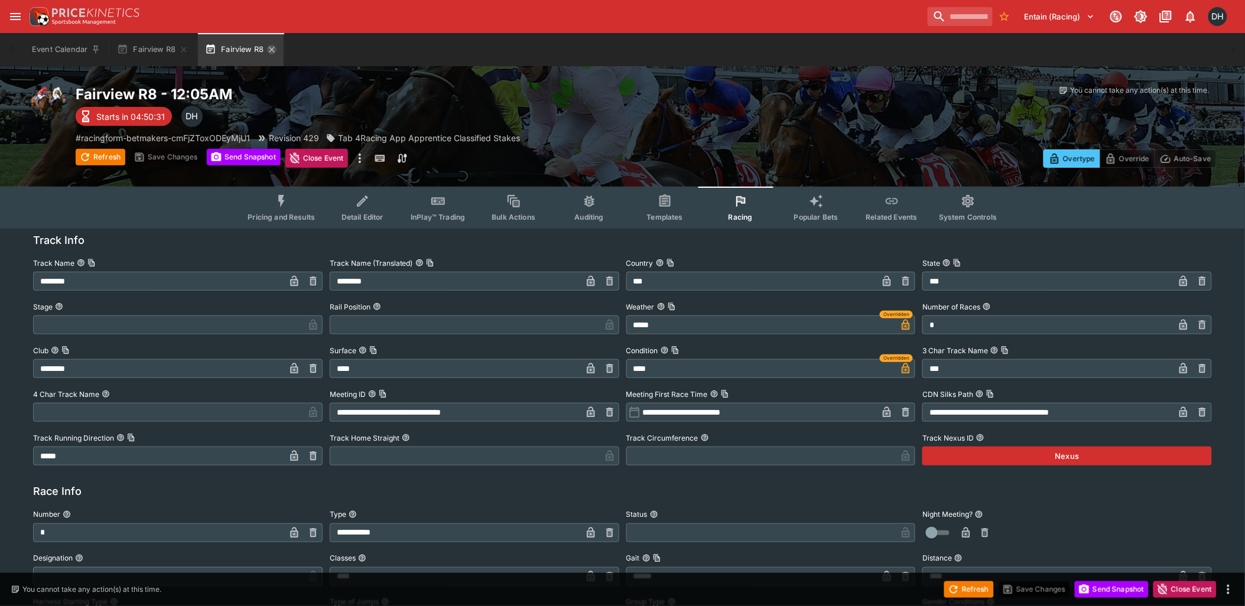
click at [272, 50] on icon "button" at bounding box center [271, 49] width 9 height 9
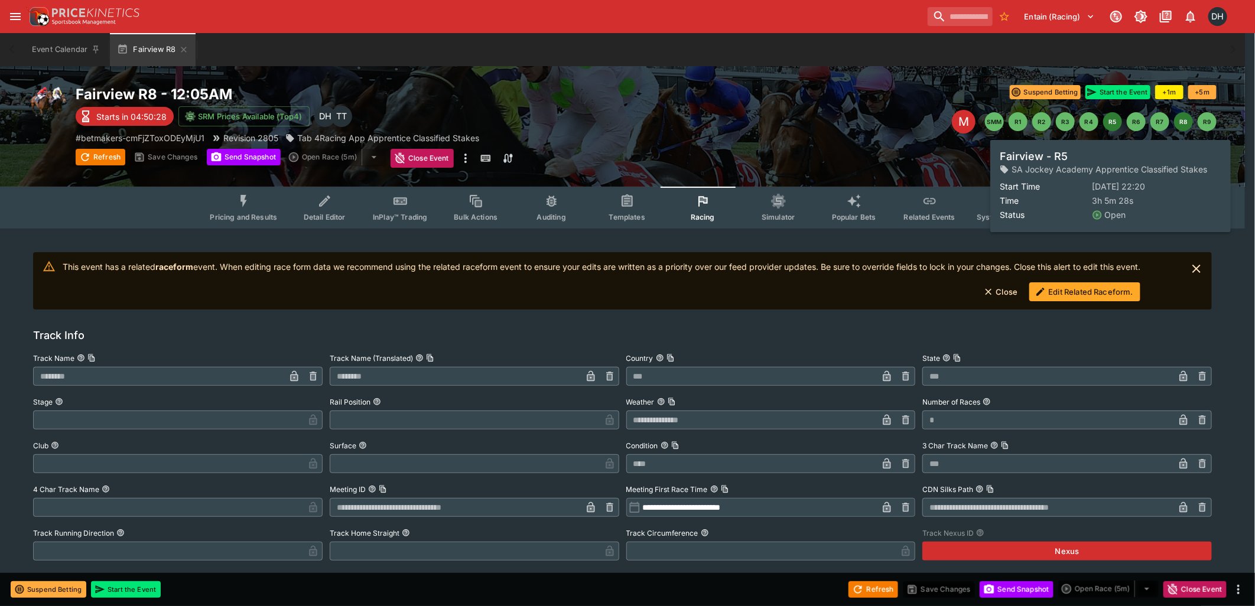
click at [1114, 125] on button "R5" at bounding box center [1112, 121] width 19 height 19
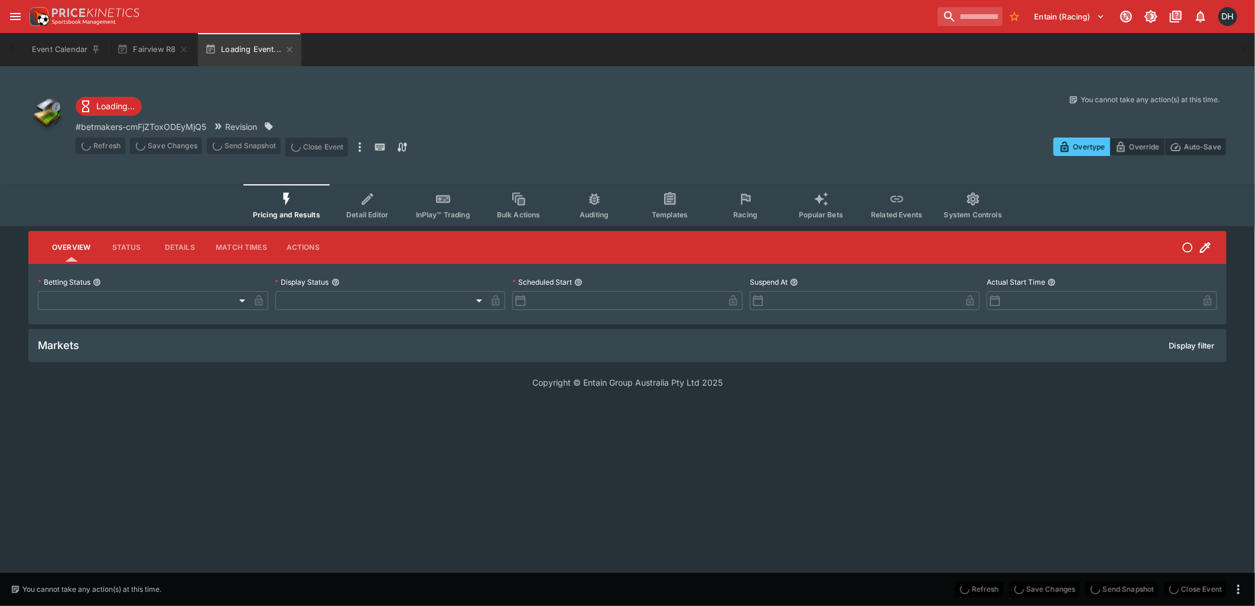
type input "**********"
type input "*******"
type input "**********"
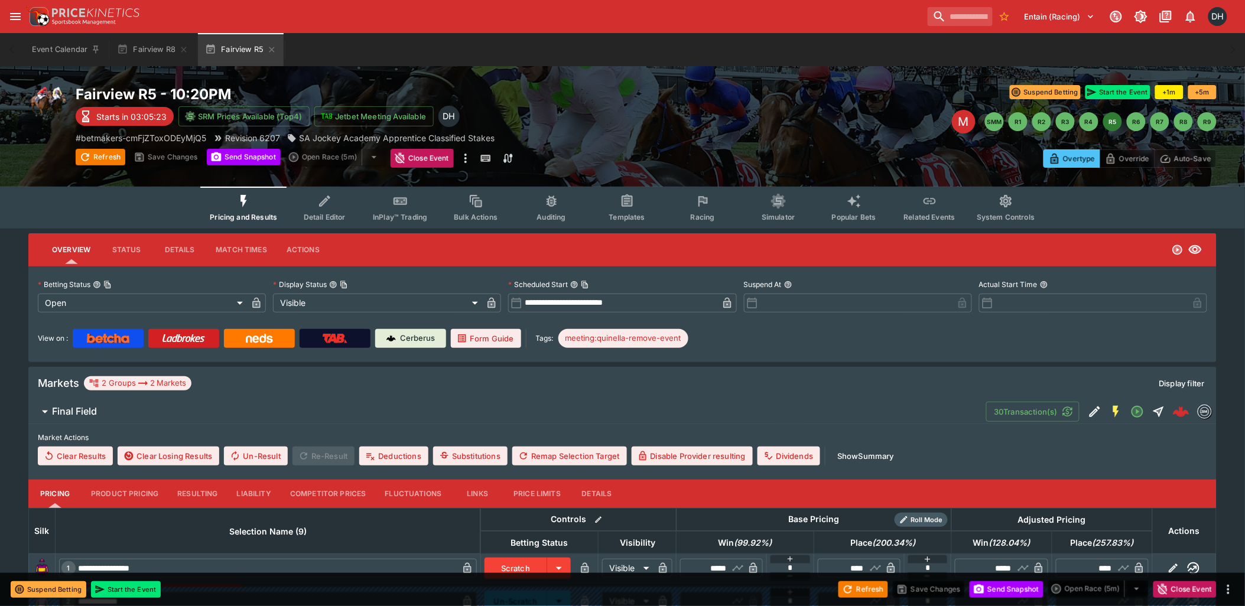
click at [701, 207] on icon "Event type filters" at bounding box center [702, 201] width 15 height 15
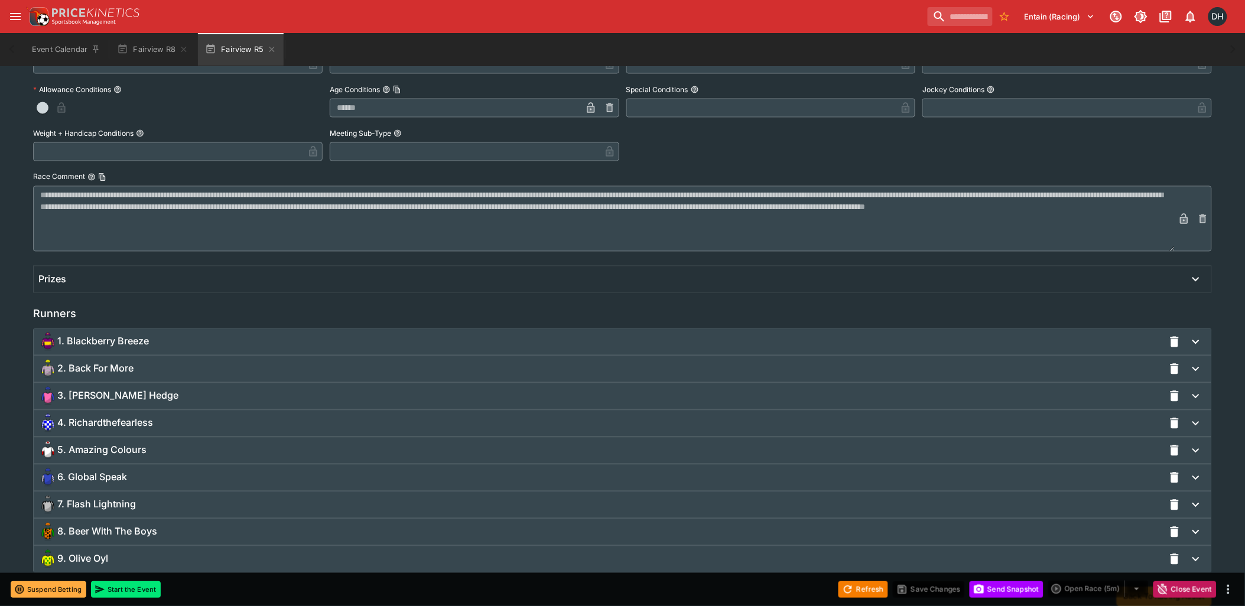
scroll to position [695, 0]
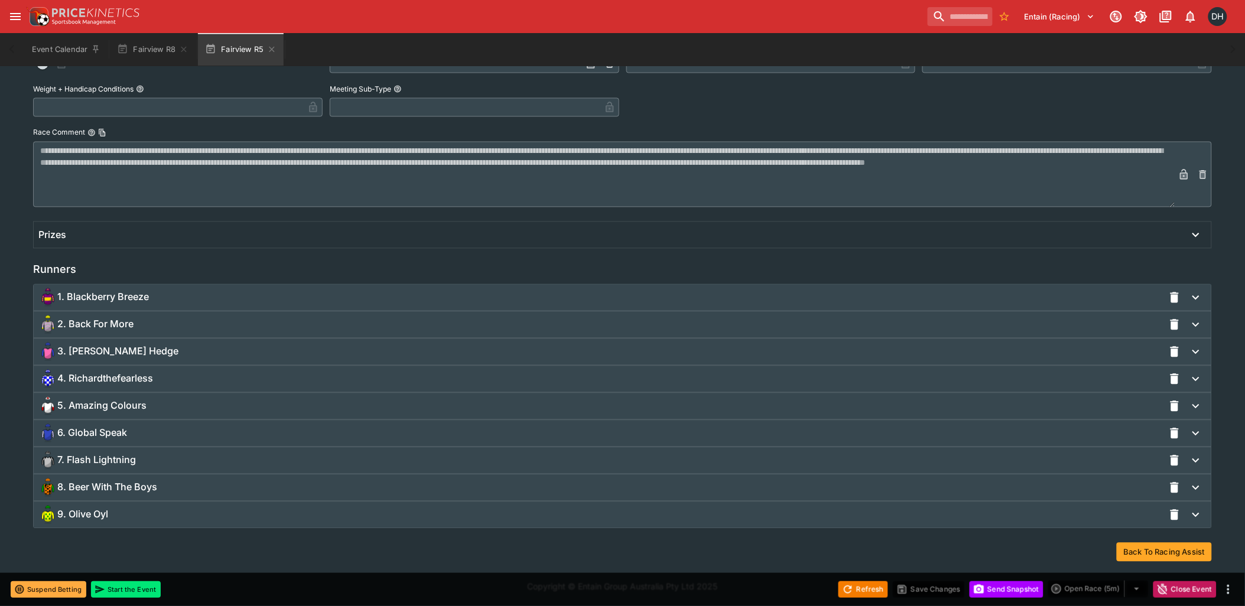
click at [140, 518] on div "9. Olive Oyl" at bounding box center [600, 515] width 1125 height 19
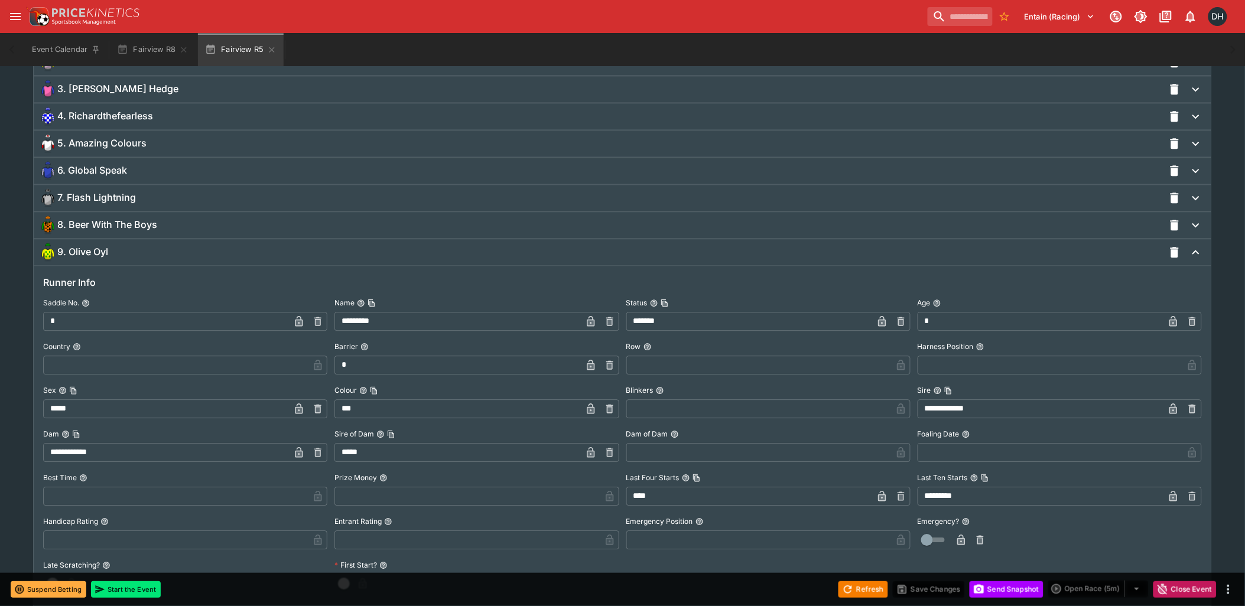
scroll to position [1221, 0]
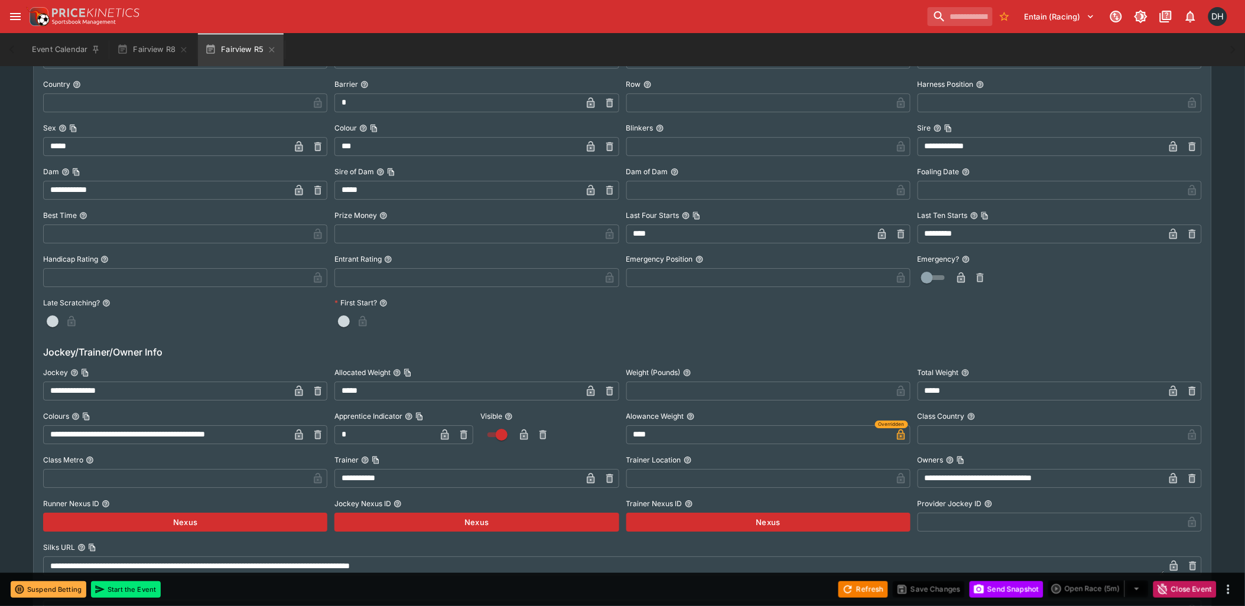
click at [461, 432] on icon "button" at bounding box center [463, 434] width 7 height 9
click at [388, 433] on input "text" at bounding box center [394, 434] width 120 height 19
type input "*"
click at [447, 434] on icon "button" at bounding box center [445, 436] width 6 height 5
click at [925, 592] on button "Save Changes" at bounding box center [929, 589] width 72 height 17
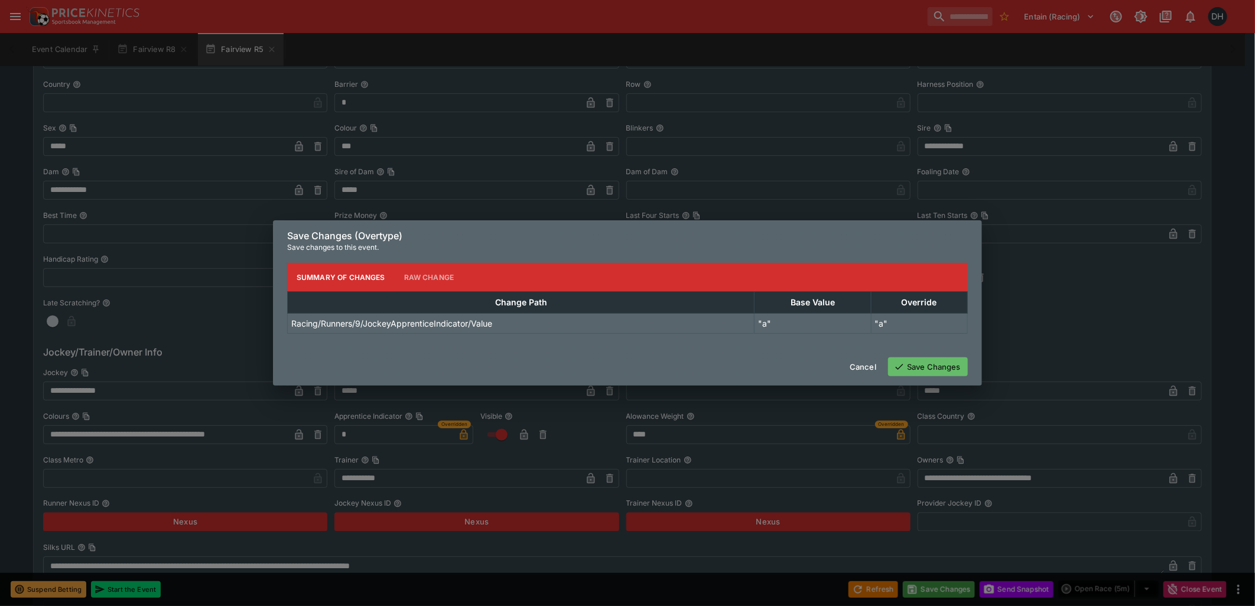
click at [920, 371] on button "Save Changes" at bounding box center [928, 366] width 80 height 19
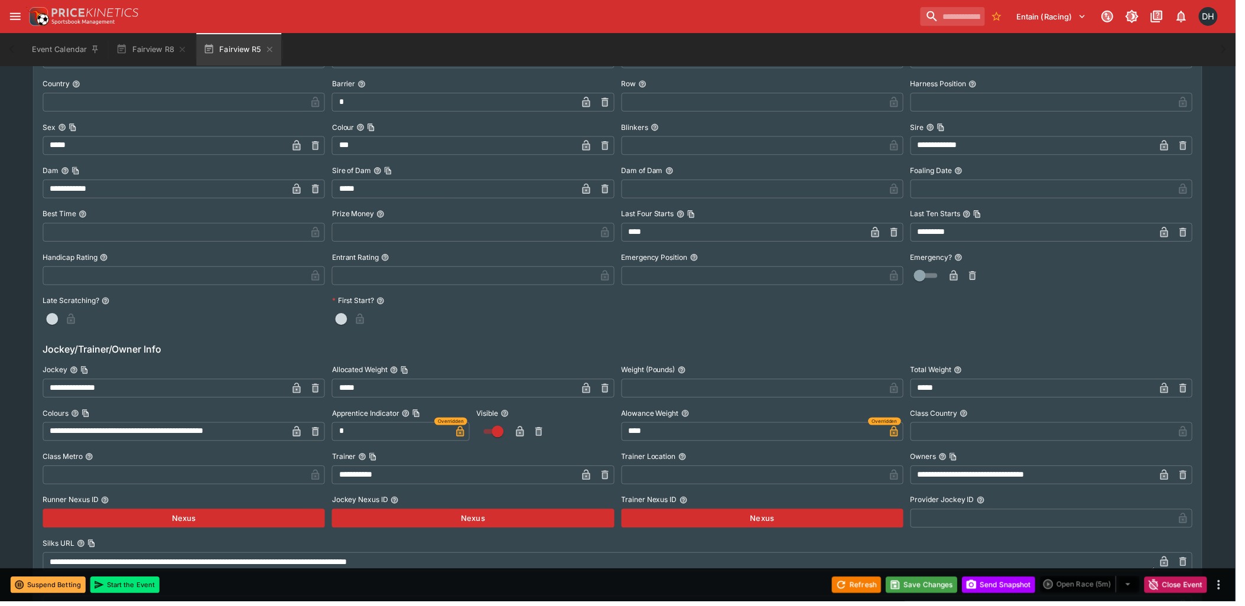
scroll to position [0, 0]
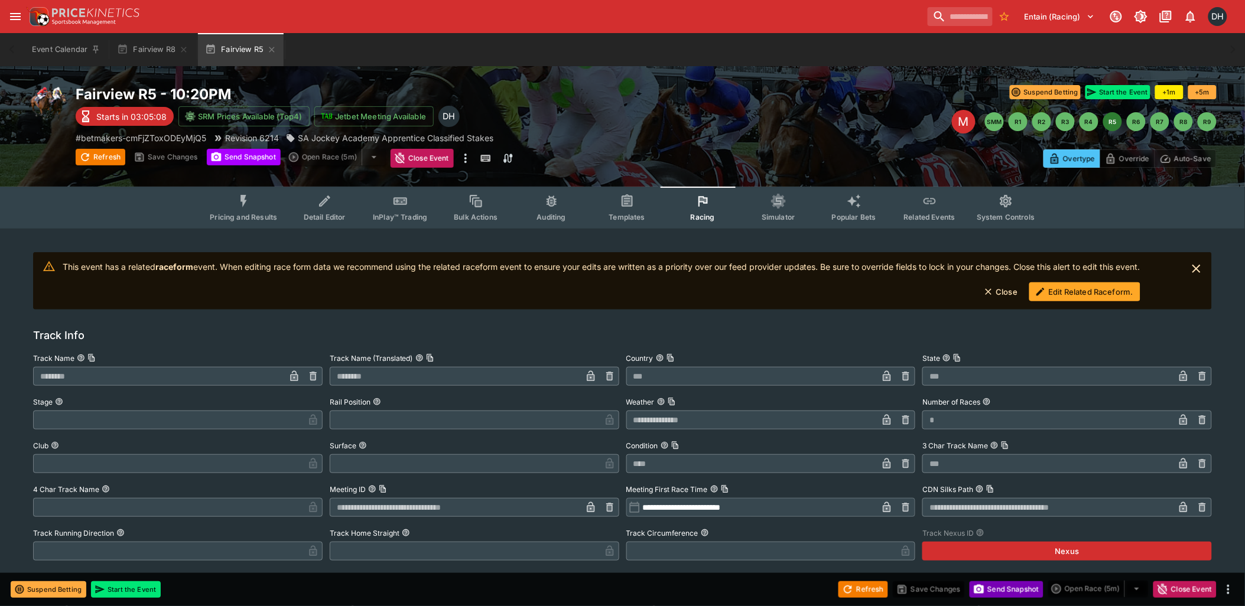
click at [988, 592] on button "Send Snapshot" at bounding box center [1006, 589] width 74 height 17
click at [1073, 287] on button "Edit Related Raceform." at bounding box center [1084, 291] width 111 height 19
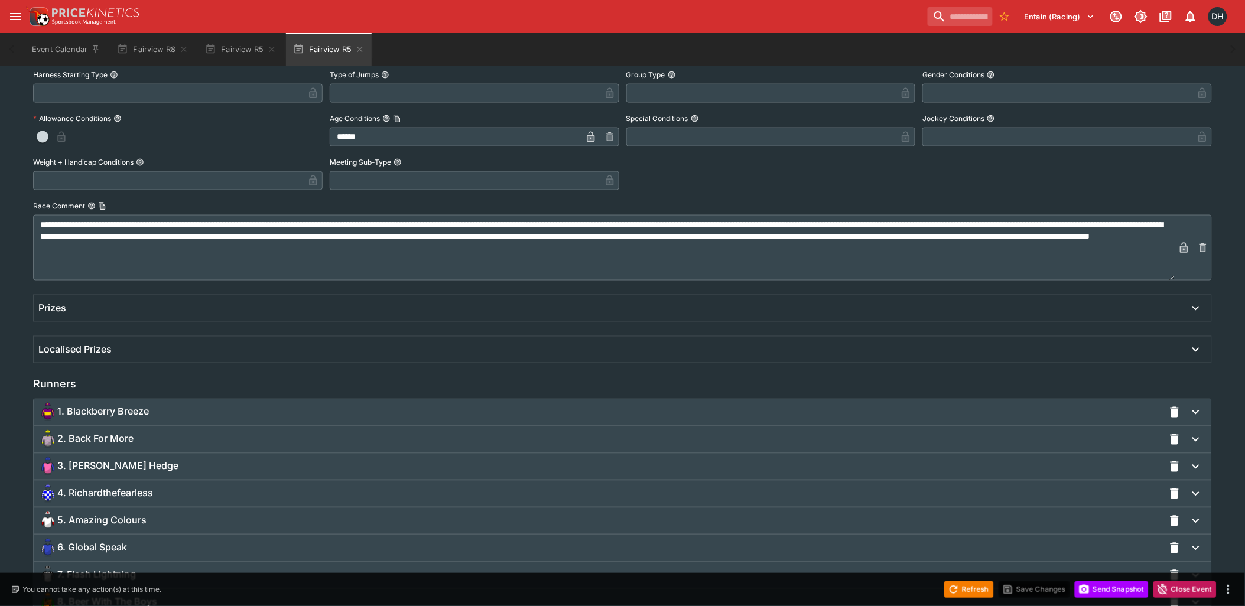
scroll to position [640, 0]
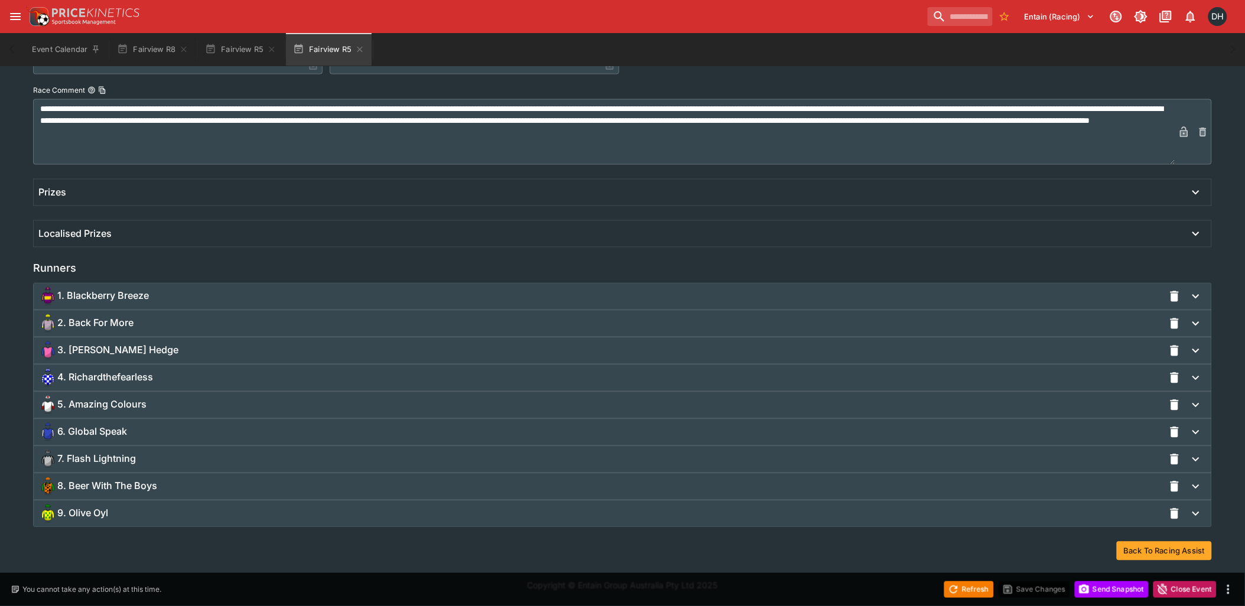
click at [152, 518] on div "9. Olive Oyl" at bounding box center [600, 514] width 1125 height 19
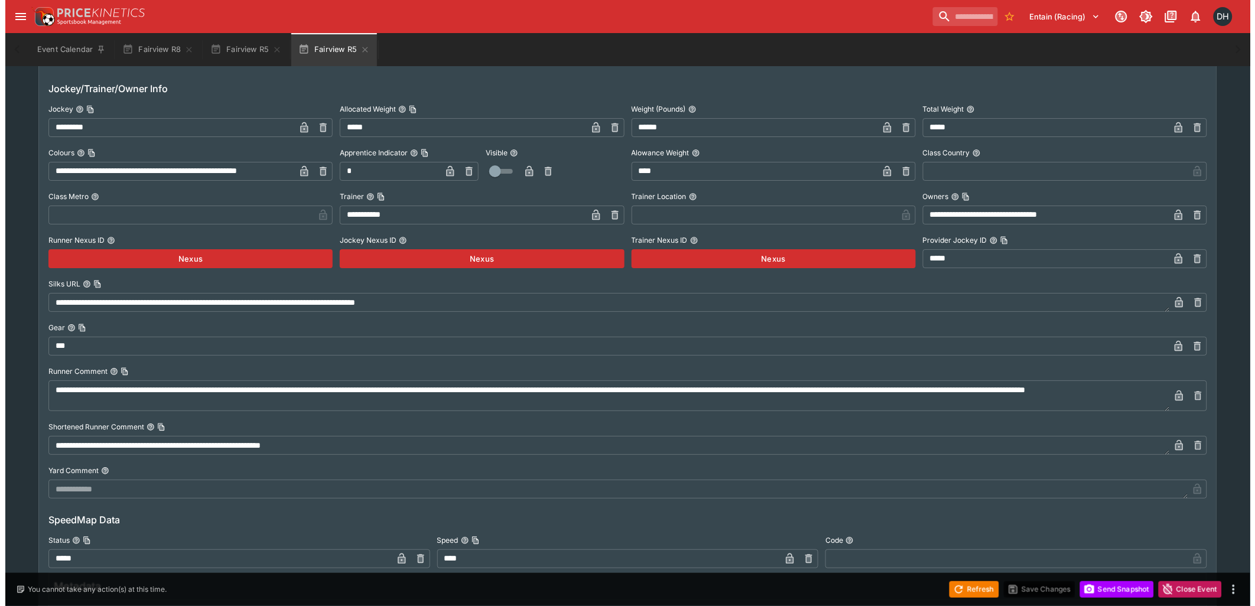
scroll to position [1166, 0]
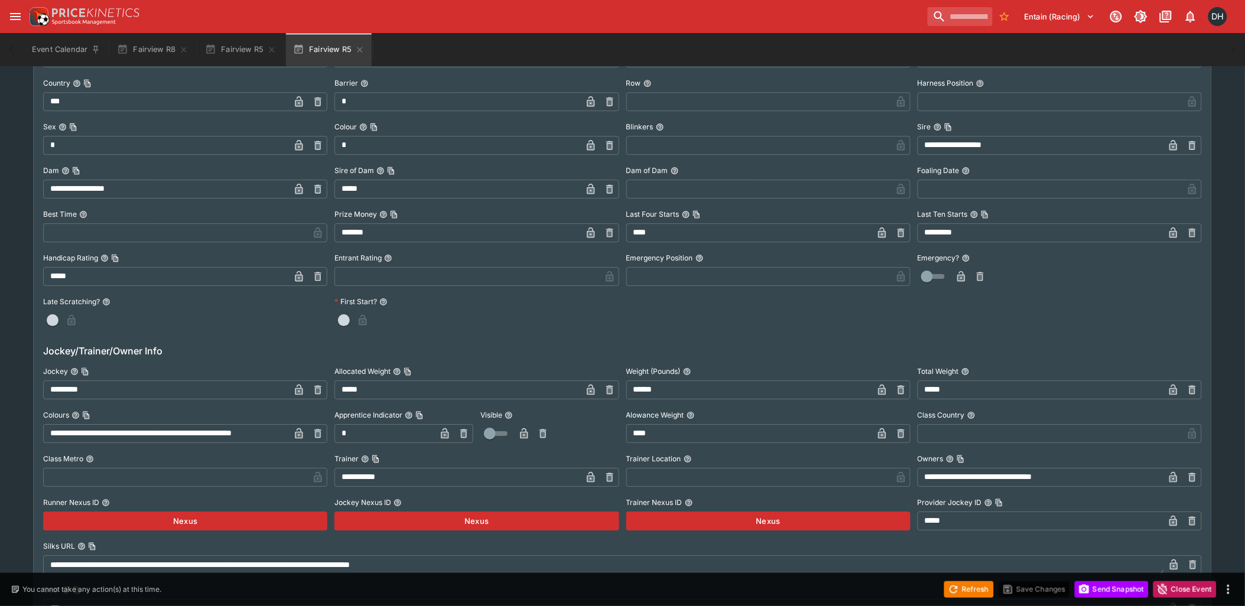
click at [465, 435] on icon "button" at bounding box center [464, 434] width 4 height 5
click at [392, 434] on input "text" at bounding box center [394, 433] width 120 height 19
type input "*"
click at [444, 435] on icon "button" at bounding box center [445, 434] width 6 height 5
click at [524, 435] on icon "button" at bounding box center [524, 433] width 8 height 11
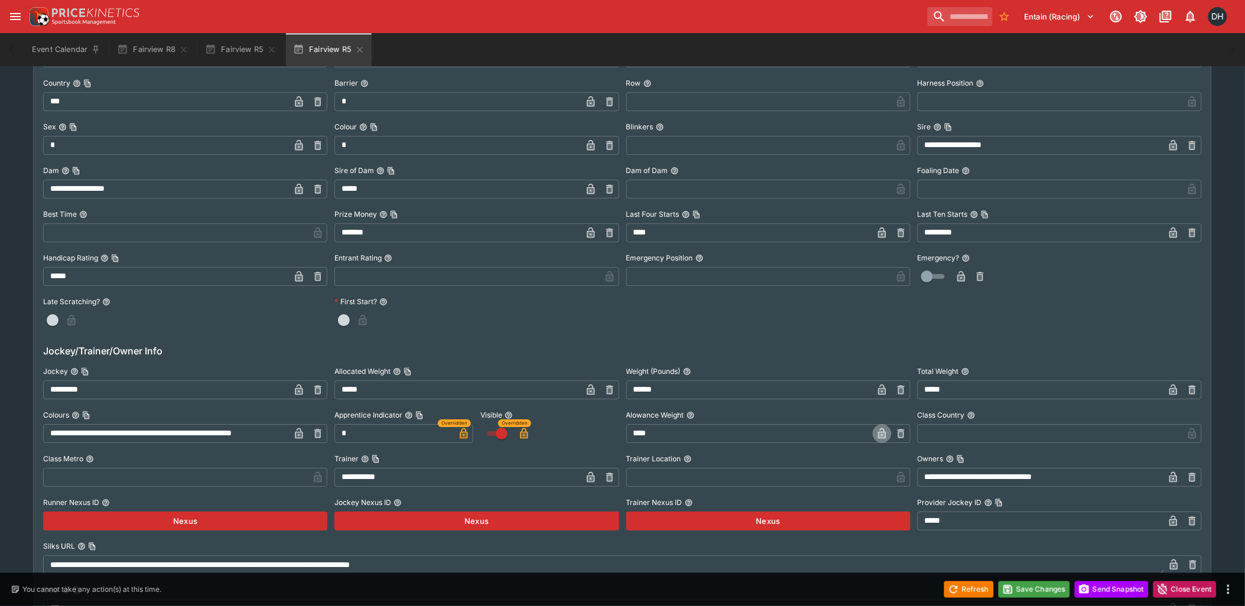
click at [883, 434] on icon "button" at bounding box center [882, 434] width 6 height 5
click at [1042, 590] on button "Save Changes" at bounding box center [1034, 589] width 72 height 17
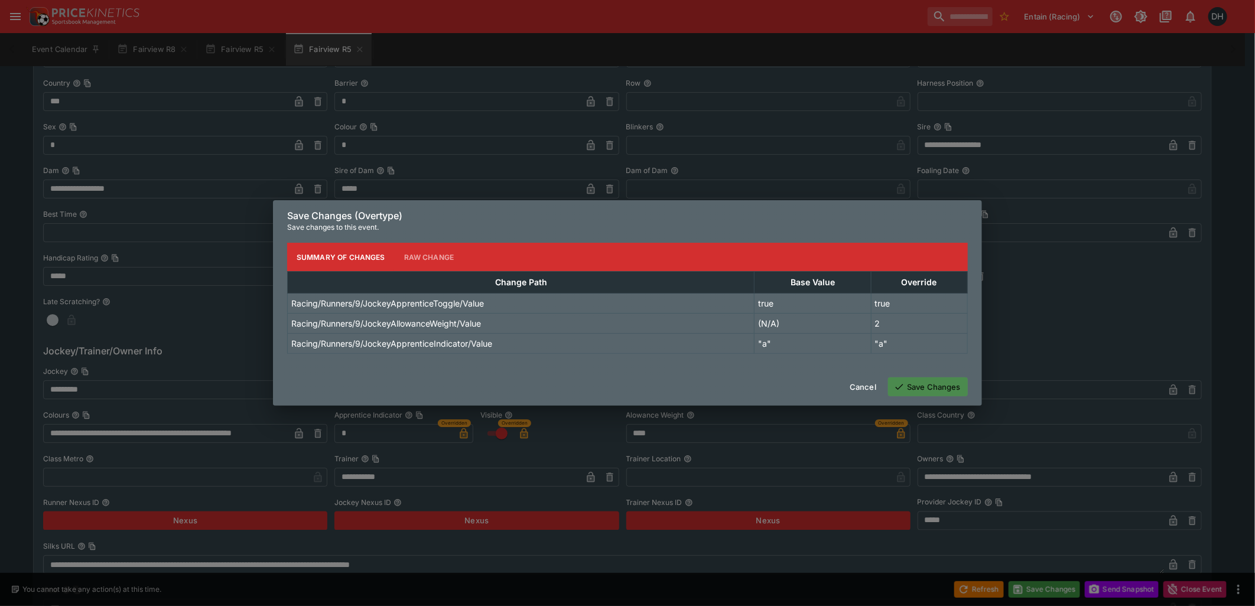
click at [939, 390] on button "Save Changes" at bounding box center [928, 387] width 80 height 19
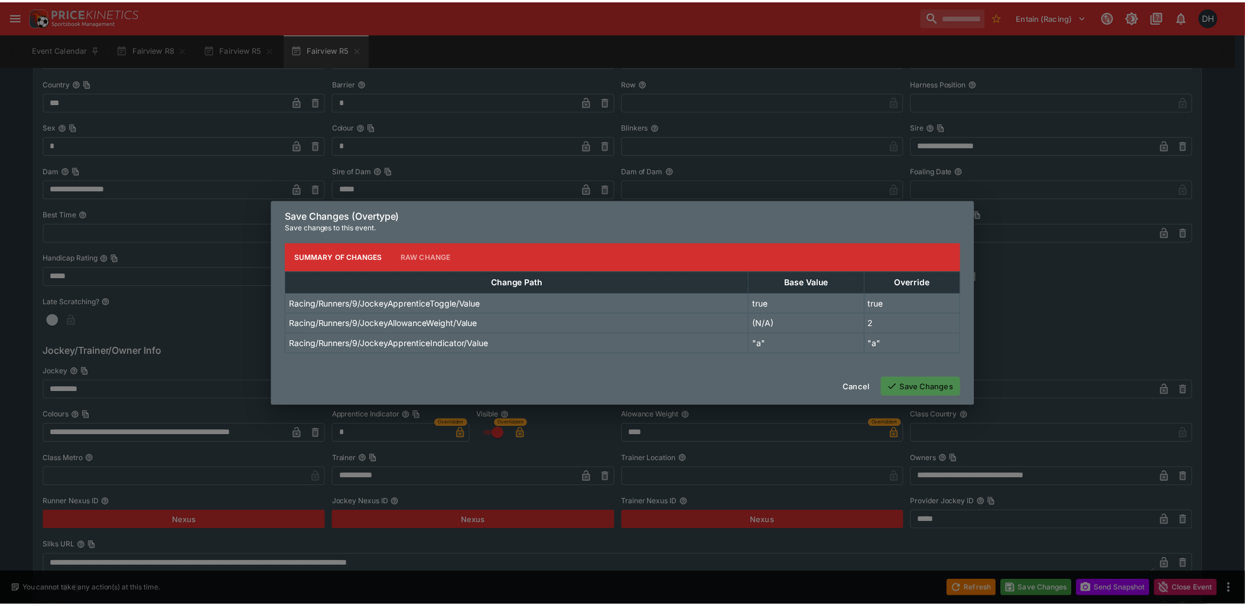
scroll to position [0, 0]
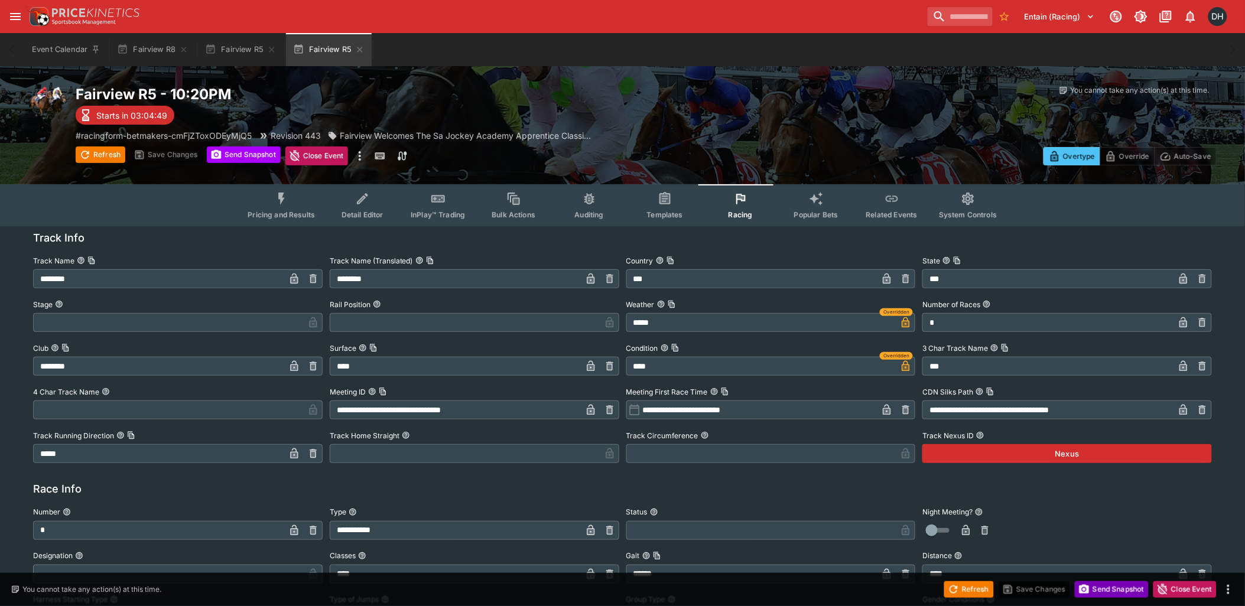
click at [1107, 590] on button "Send Snapshot" at bounding box center [1112, 589] width 74 height 17
click at [1101, 590] on button "Send Snapshot" at bounding box center [1112, 589] width 74 height 17
click at [358, 48] on icon "button" at bounding box center [359, 49] width 5 height 5
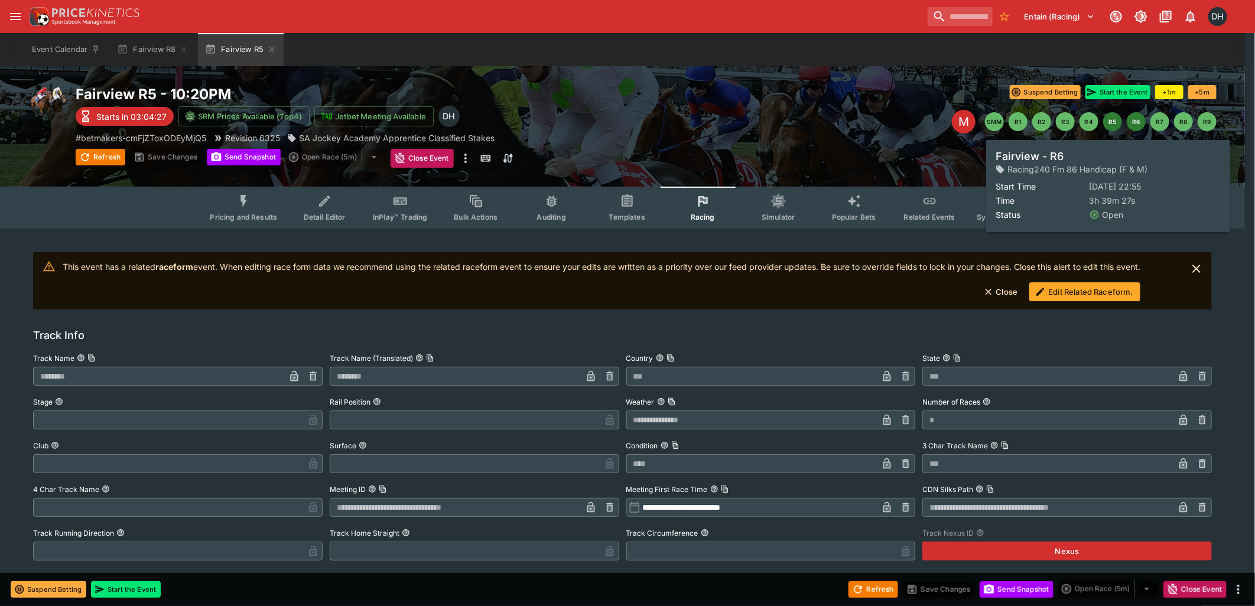
click at [1133, 121] on button "R6" at bounding box center [1136, 121] width 19 height 19
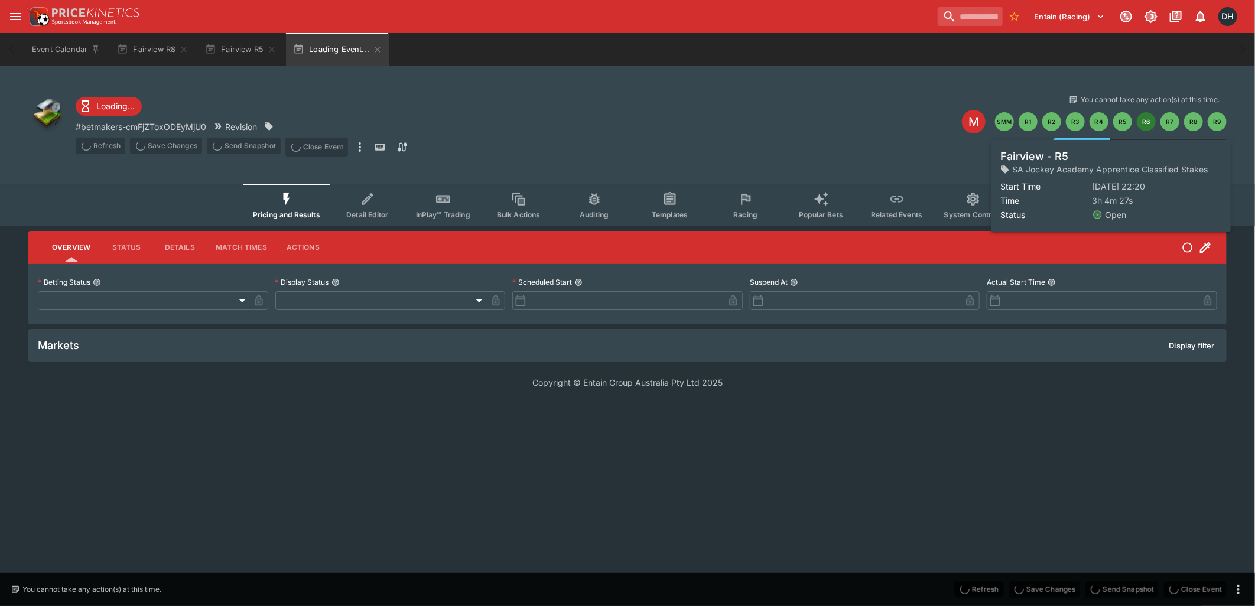
type input "**********"
type input "*******"
type input "**********"
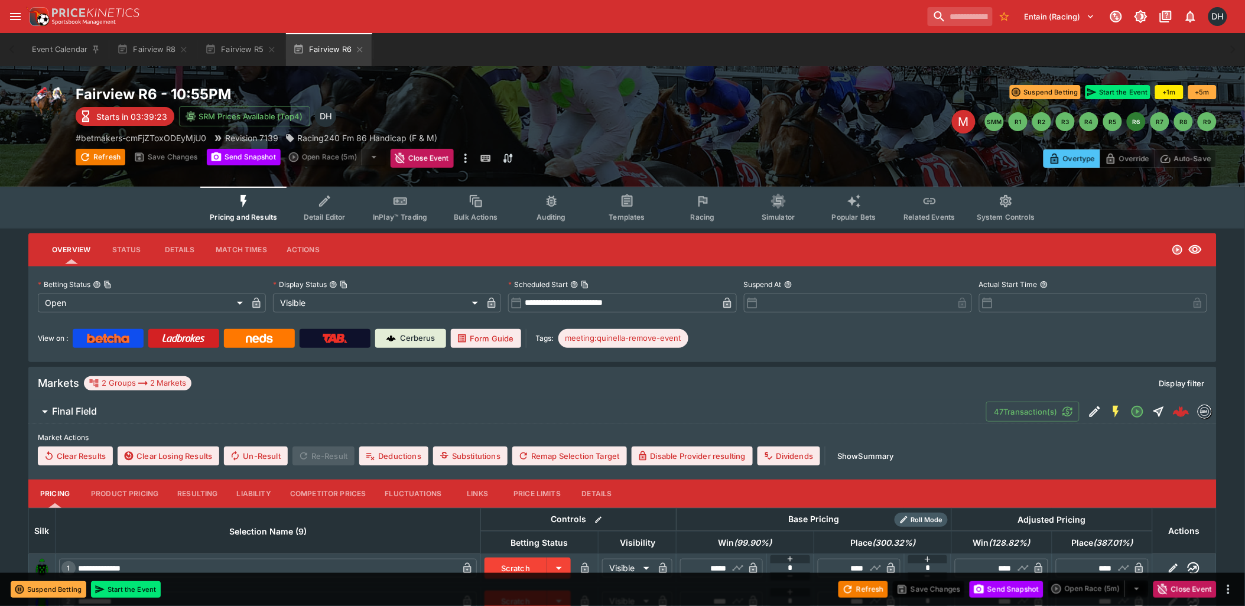
click at [706, 205] on icon "Event type filters" at bounding box center [702, 201] width 15 height 15
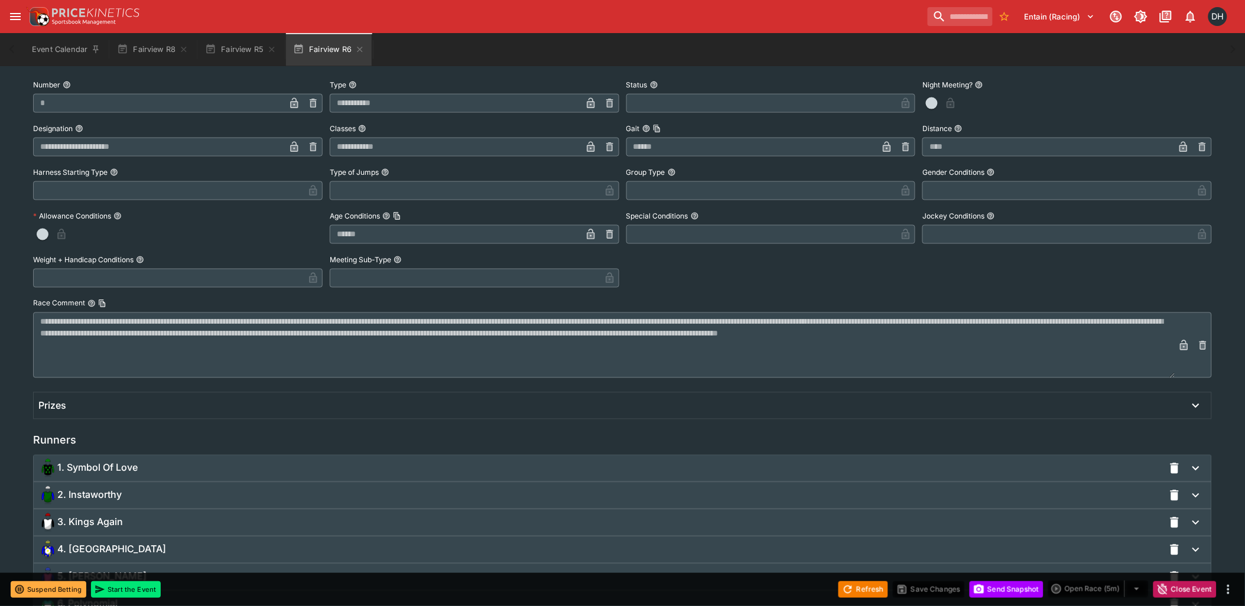
scroll to position [695, 0]
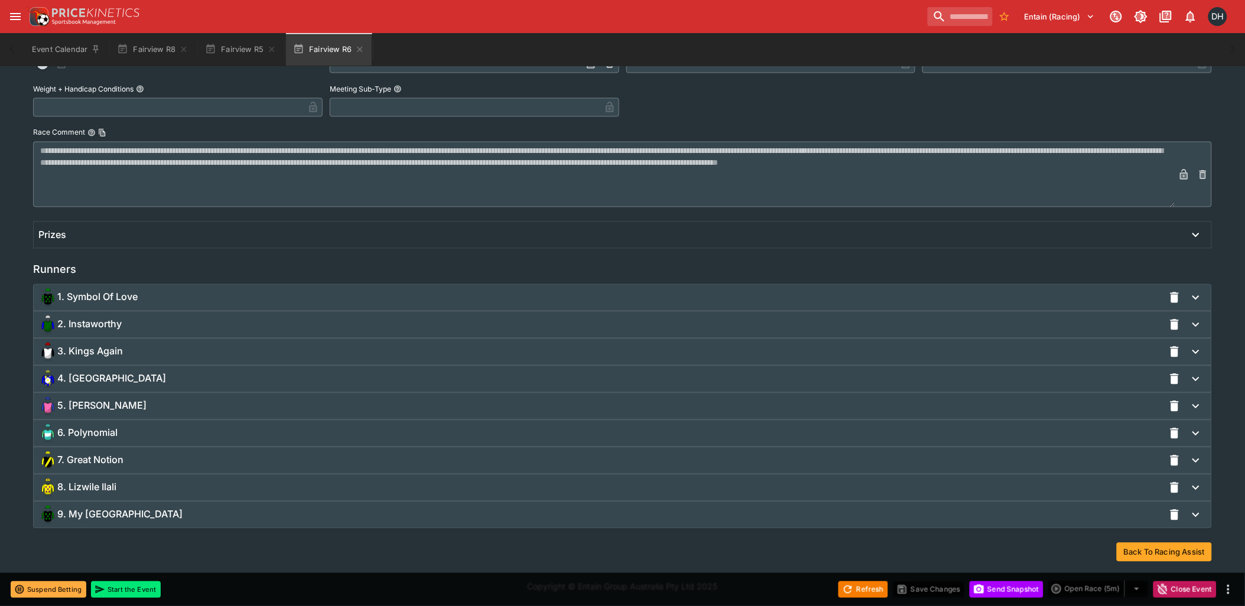
click at [149, 352] on div "3. Kings Again" at bounding box center [600, 352] width 1125 height 19
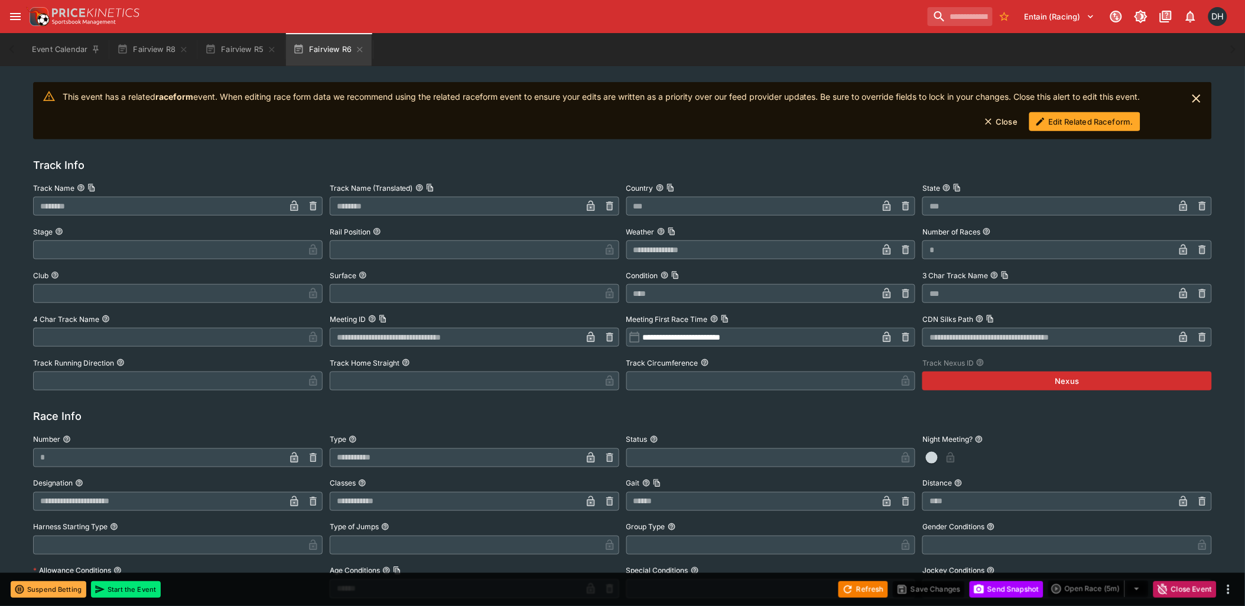
scroll to position [0, 0]
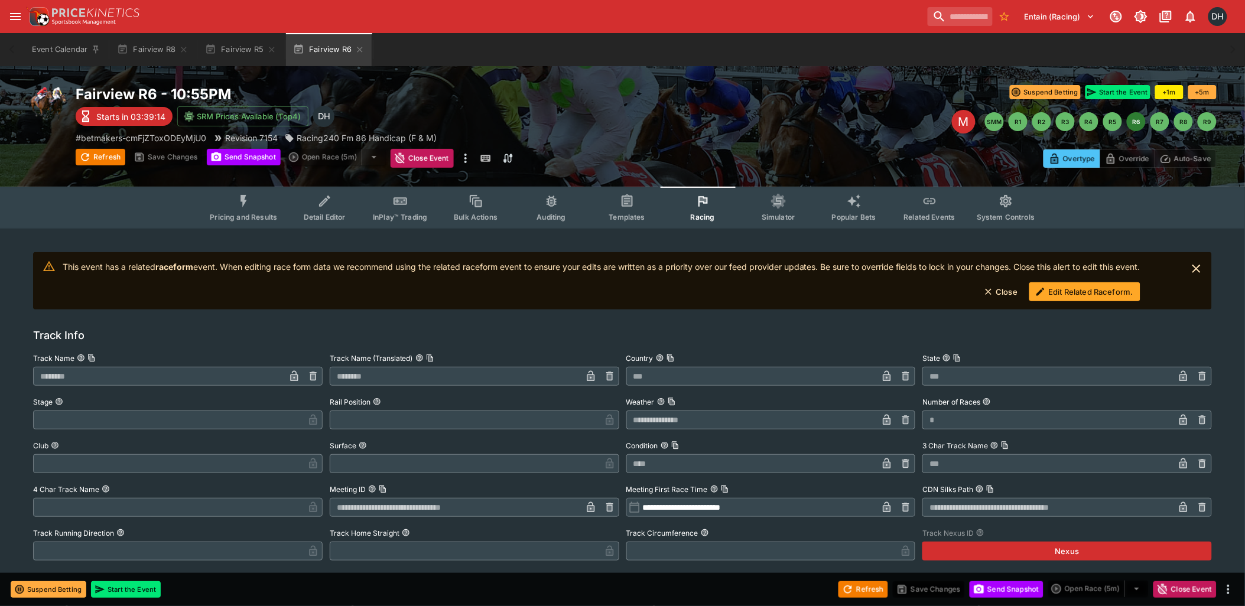
click at [1109, 293] on button "Edit Related Raceform." at bounding box center [1084, 291] width 111 height 19
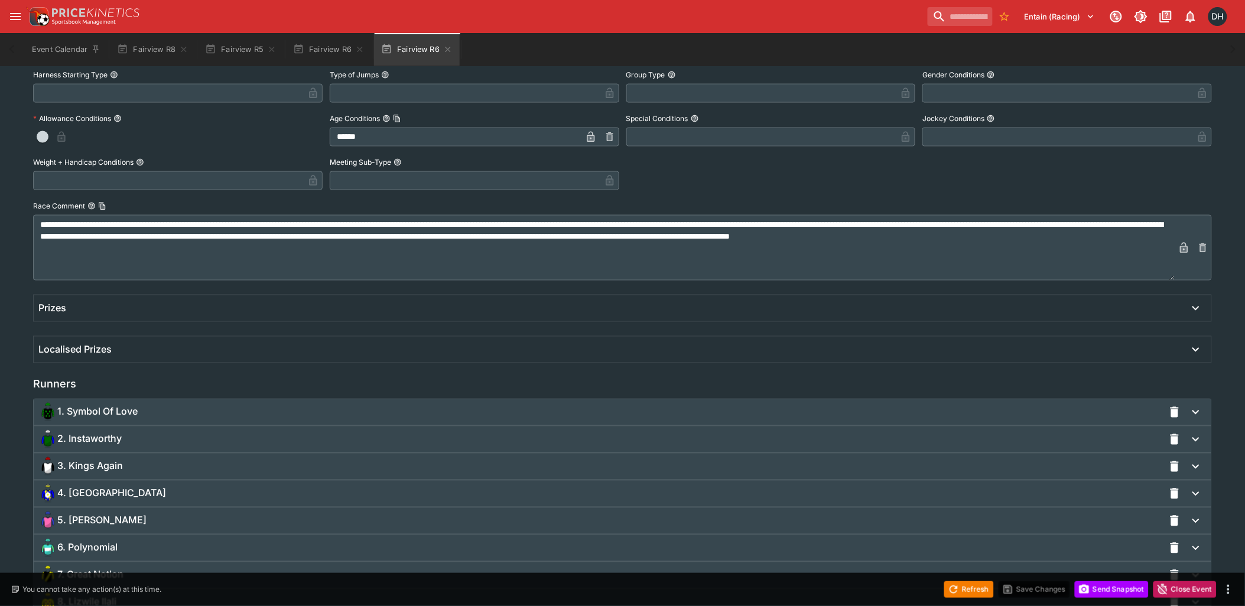
scroll to position [526, 0]
click at [154, 464] on div "3. Kings Again" at bounding box center [600, 467] width 1125 height 19
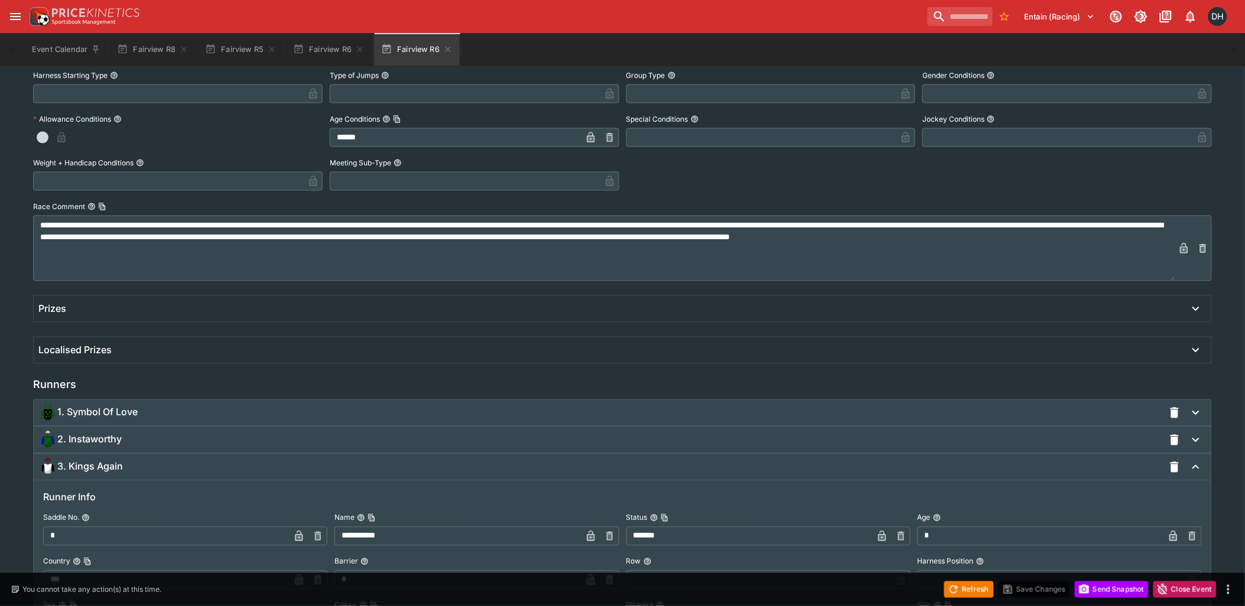
scroll to position [0, 0]
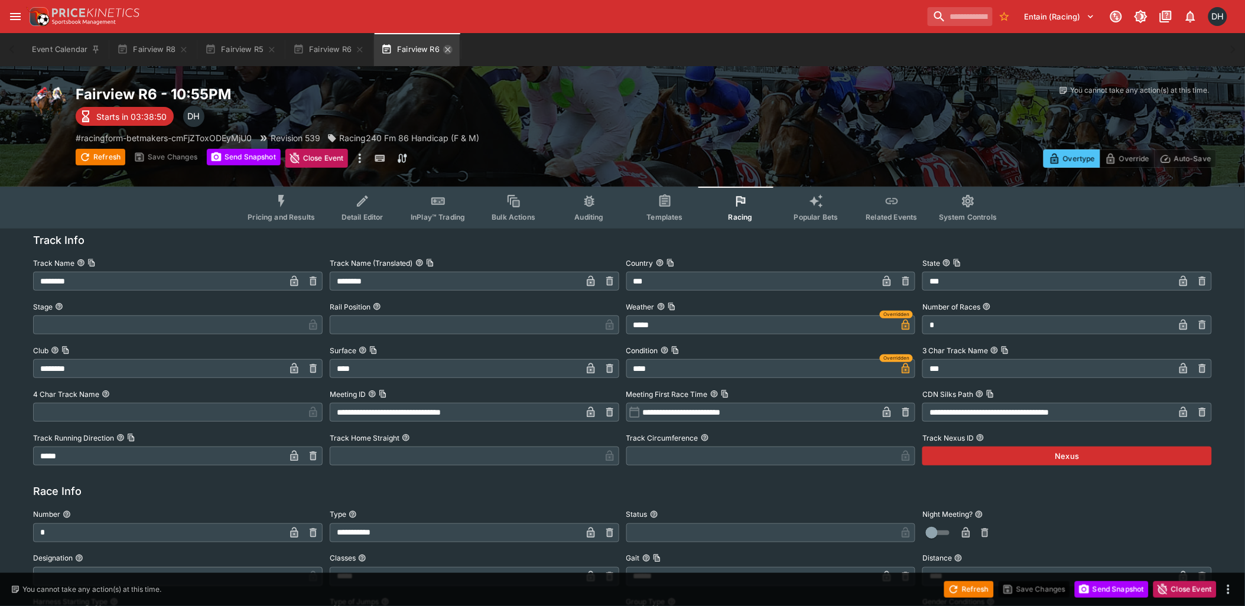
click at [447, 47] on icon "button" at bounding box center [447, 49] width 9 height 9
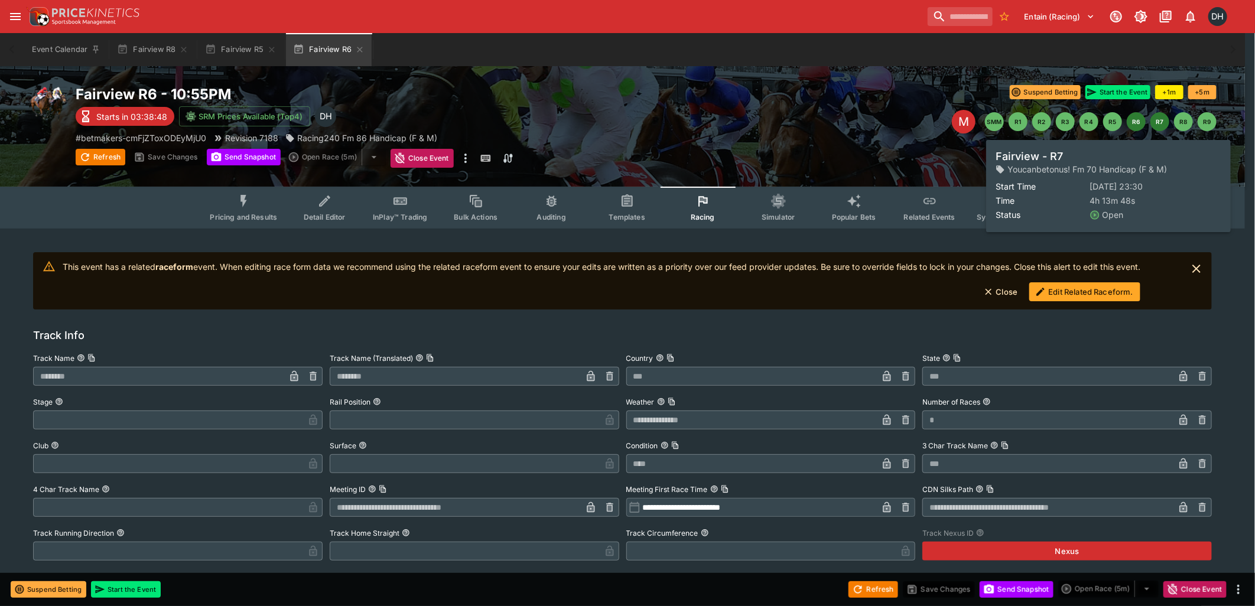
click at [1161, 125] on button "R7" at bounding box center [1159, 121] width 19 height 19
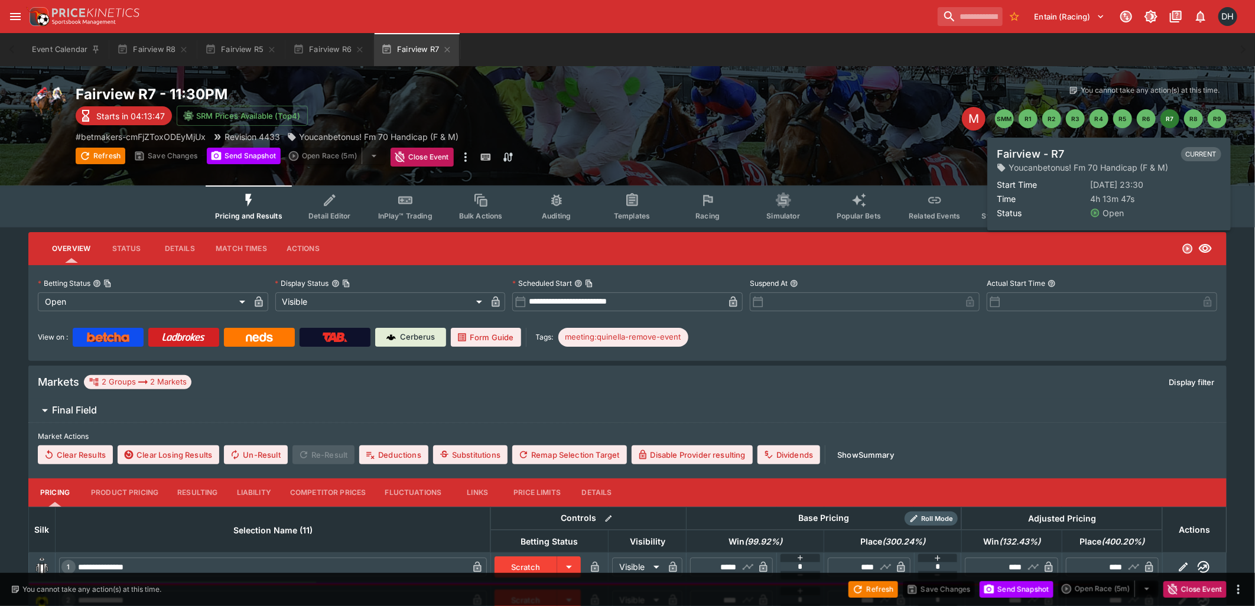
type input "**********"
type input "*******"
type input "**********"
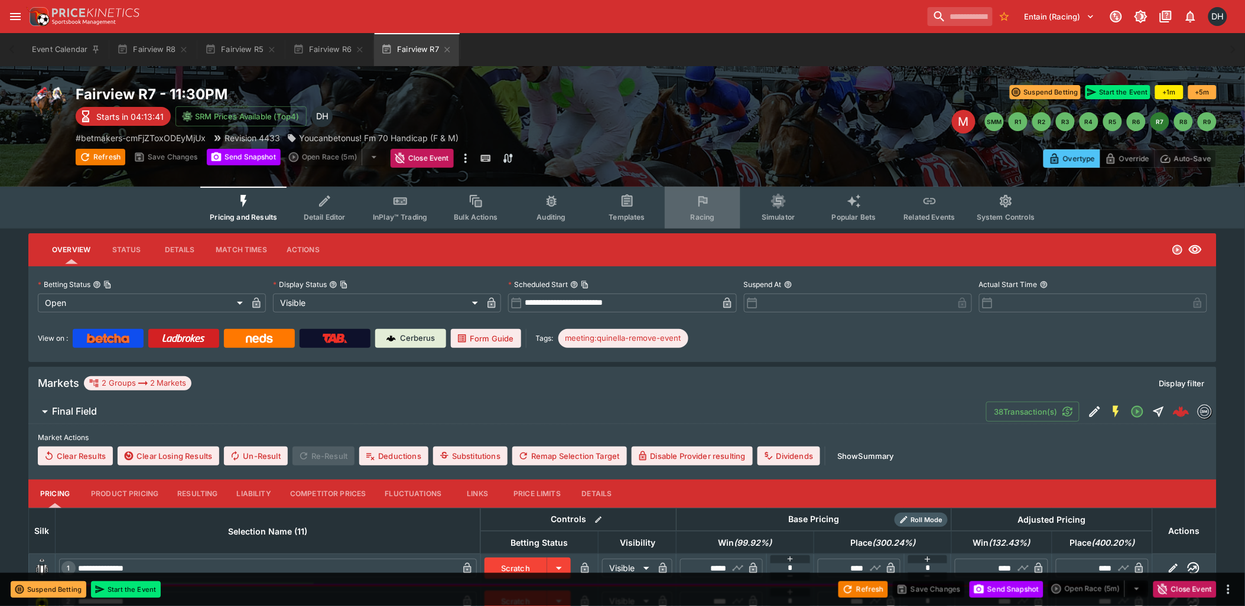
click at [701, 207] on icon "Event type filters" at bounding box center [702, 201] width 15 height 15
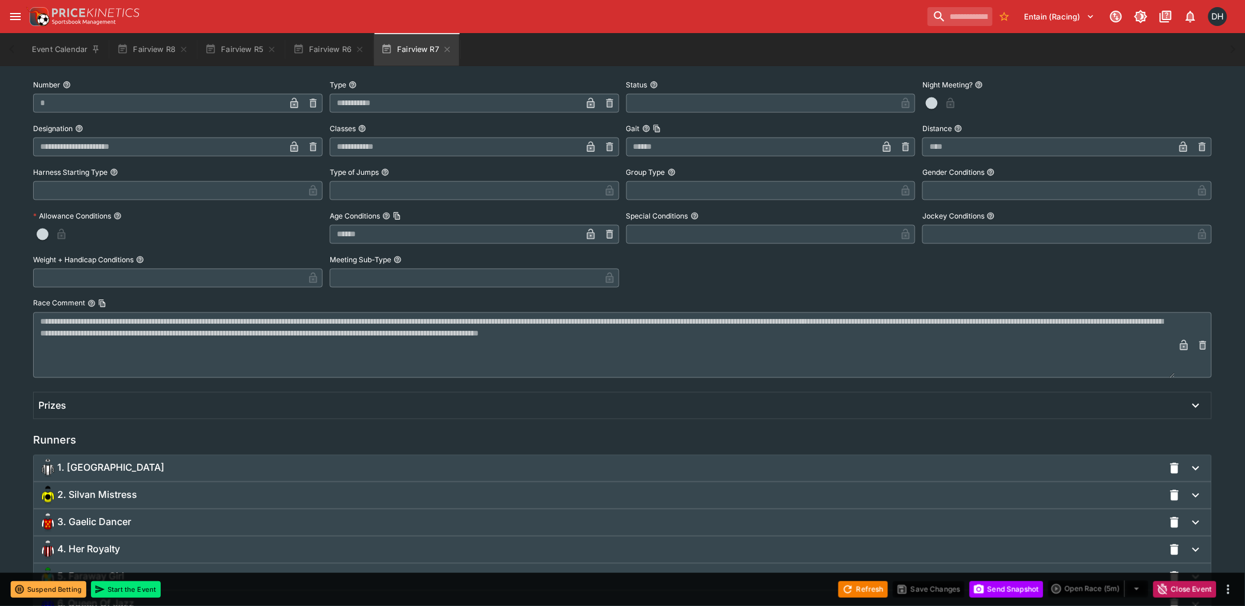
scroll to position [750, 0]
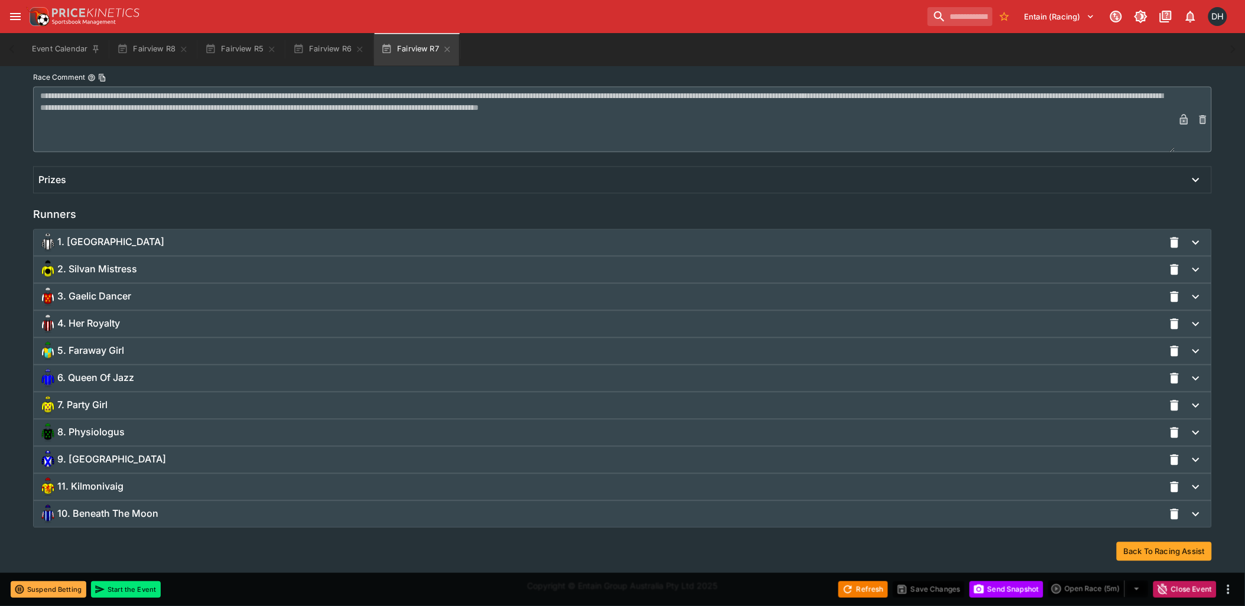
click at [149, 266] on div "2. Silvan Mistress" at bounding box center [600, 270] width 1125 height 19
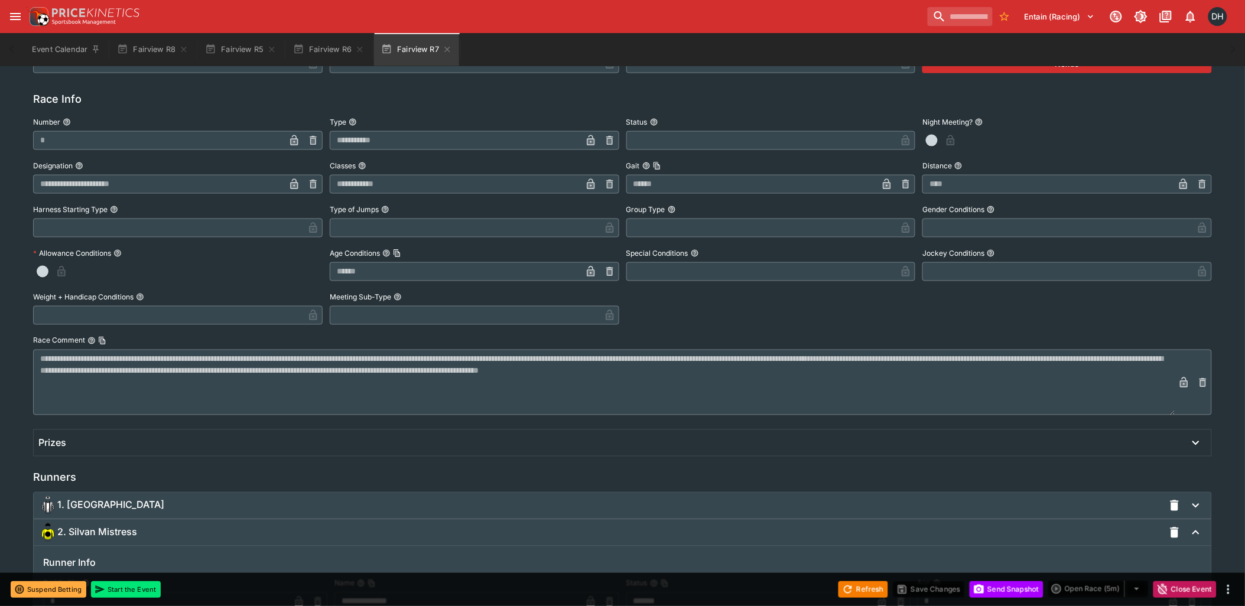
scroll to position [0, 0]
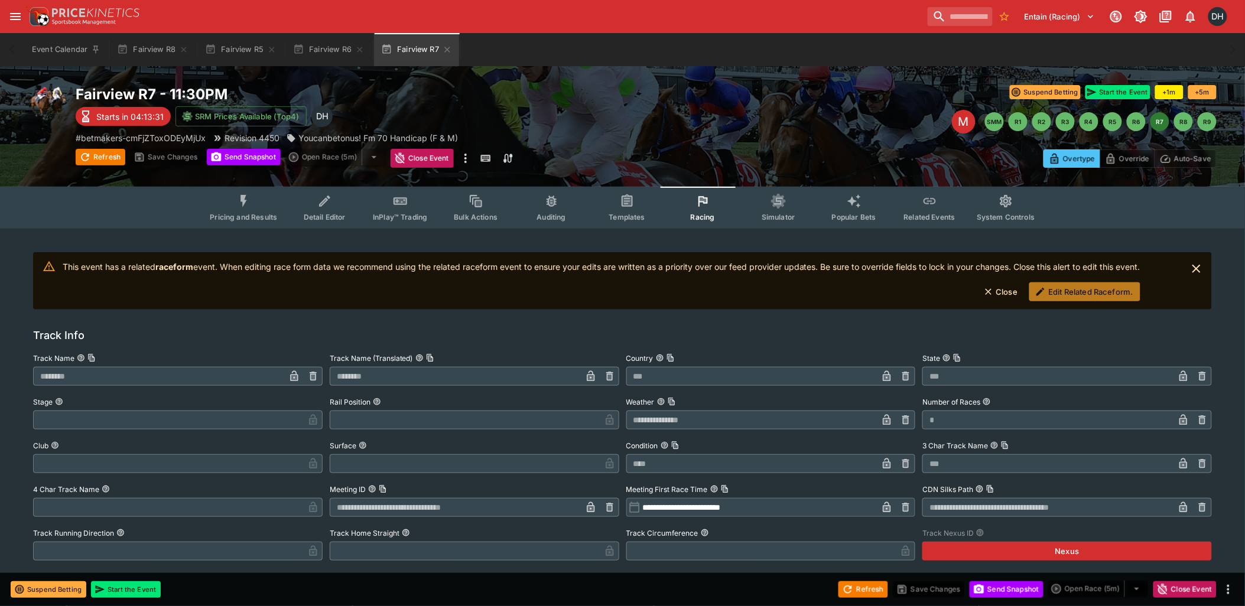
click at [1088, 288] on button "Edit Related Raceform." at bounding box center [1084, 291] width 111 height 19
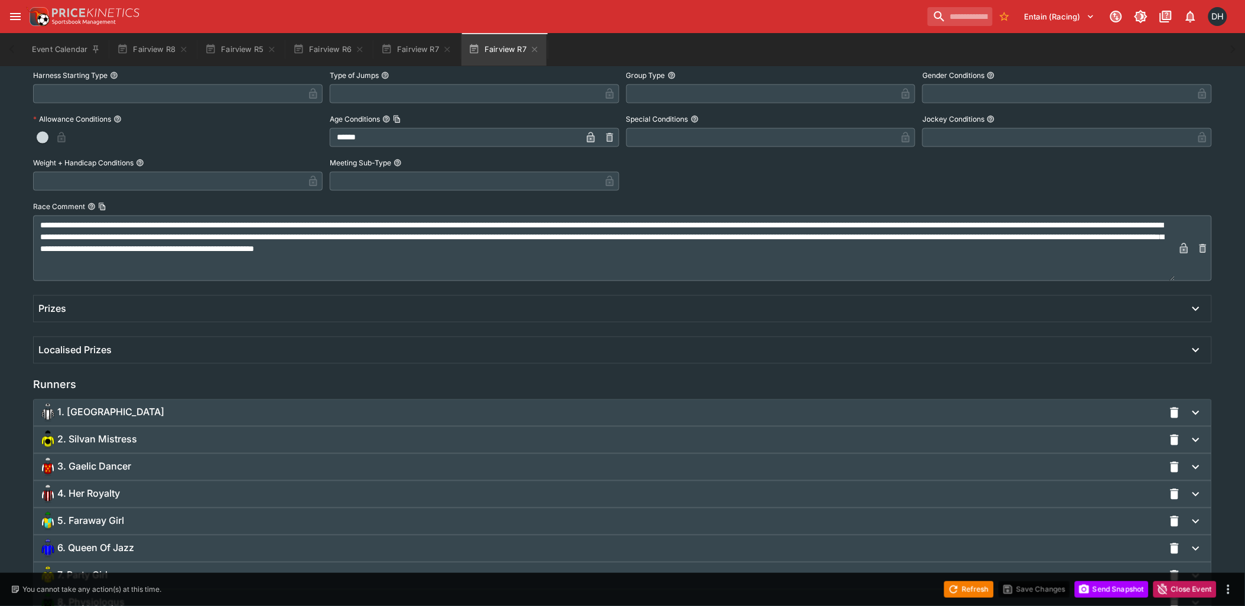
scroll to position [525, 0]
click at [155, 441] on div "2. Silvan Mistress" at bounding box center [600, 439] width 1125 height 19
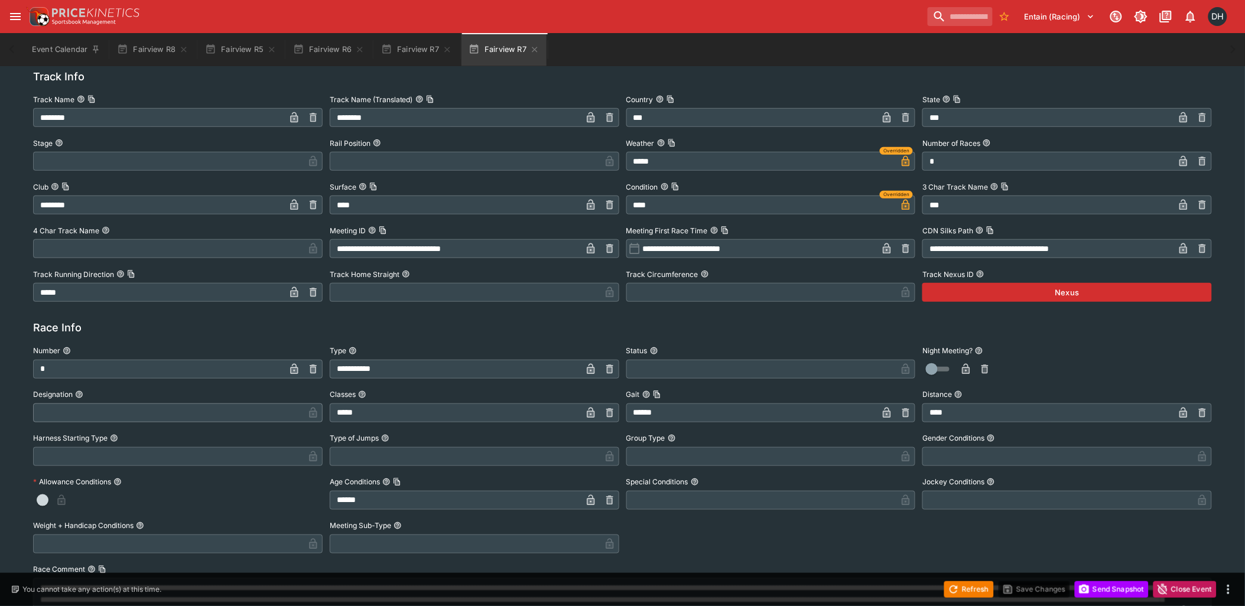
scroll to position [0, 0]
